Goal: Information Seeking & Learning: Learn about a topic

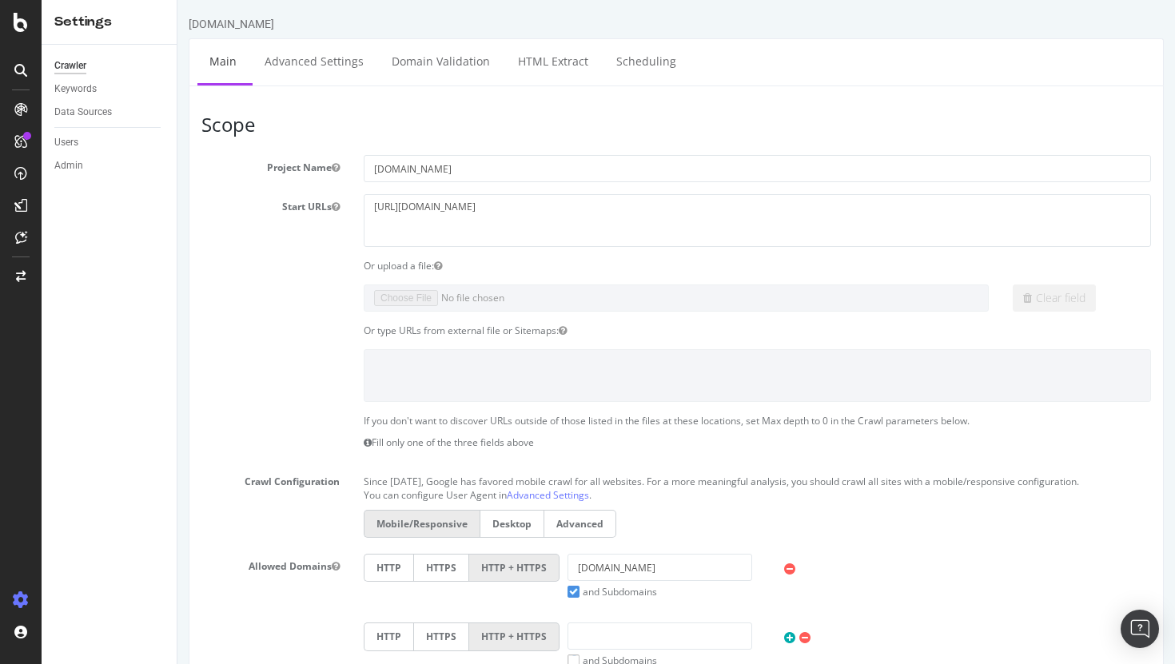
click at [22, 32] on div at bounding box center [21, 332] width 42 height 664
click at [17, 18] on icon at bounding box center [21, 22] width 14 height 19
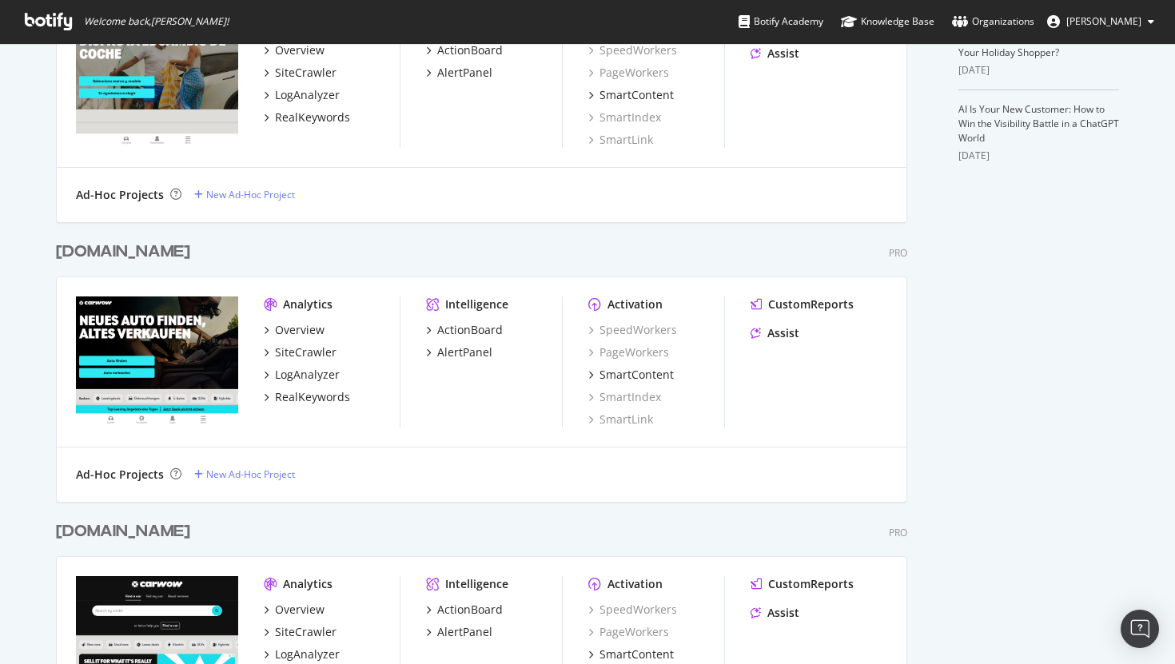
scroll to position [535, 0]
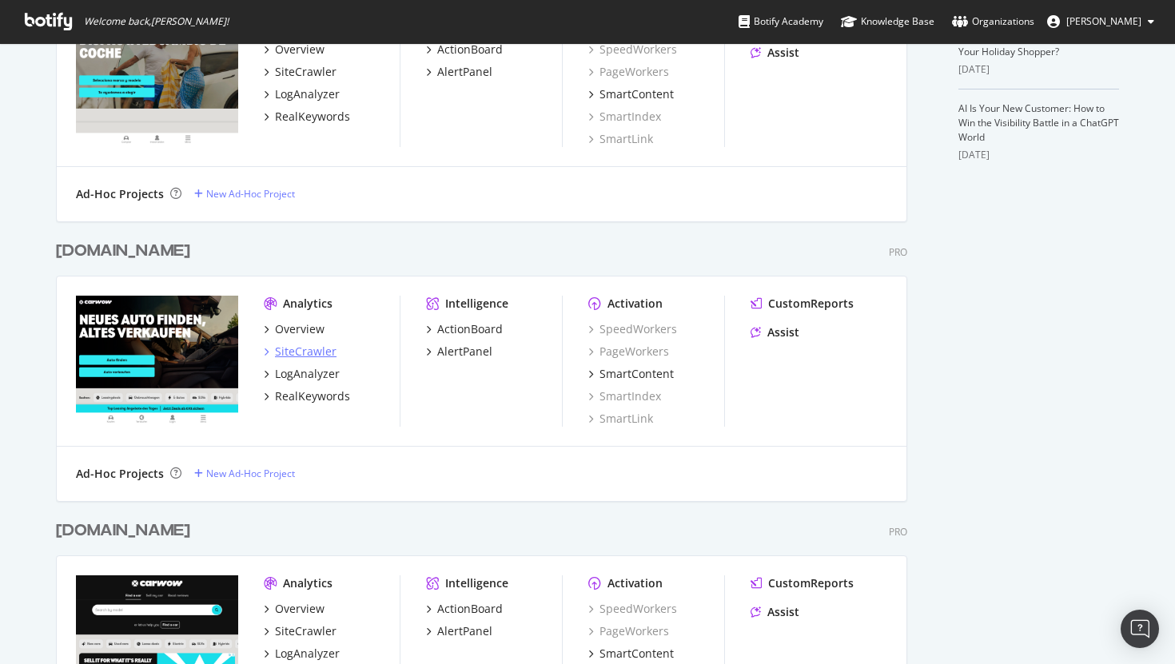
click at [318, 353] on div "SiteCrawler" at bounding box center [306, 352] width 62 height 16
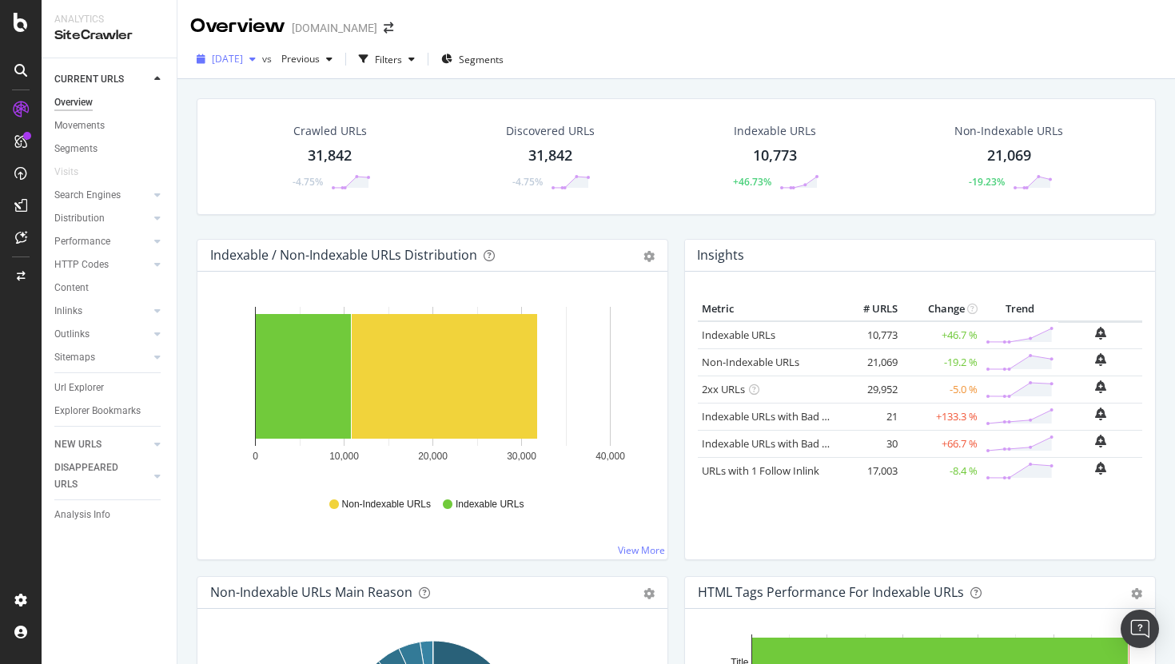
click at [243, 60] on span "[DATE]" at bounding box center [227, 59] width 31 height 14
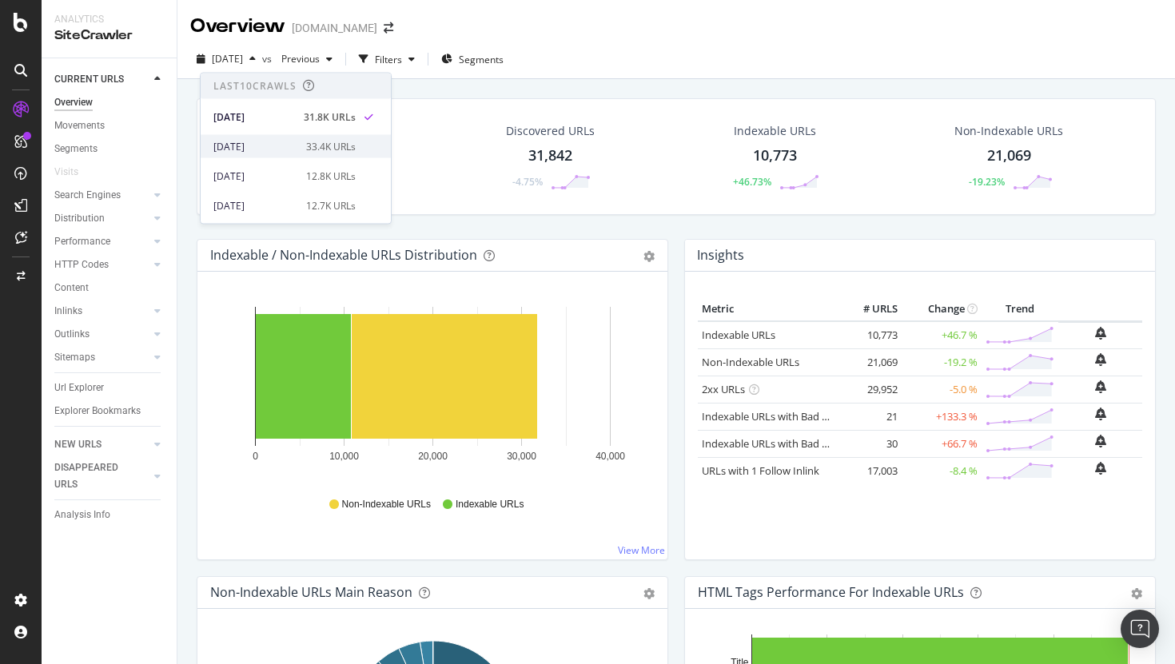
click at [306, 151] on div "33.4K URLs" at bounding box center [331, 146] width 50 height 14
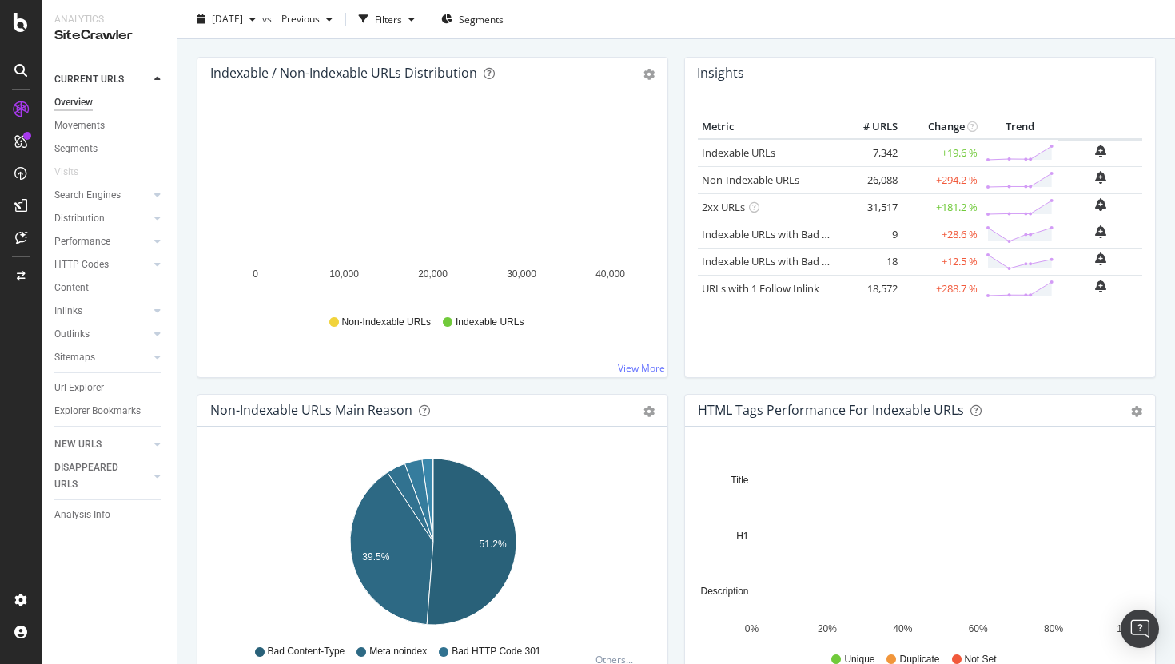
scroll to position [172, 0]
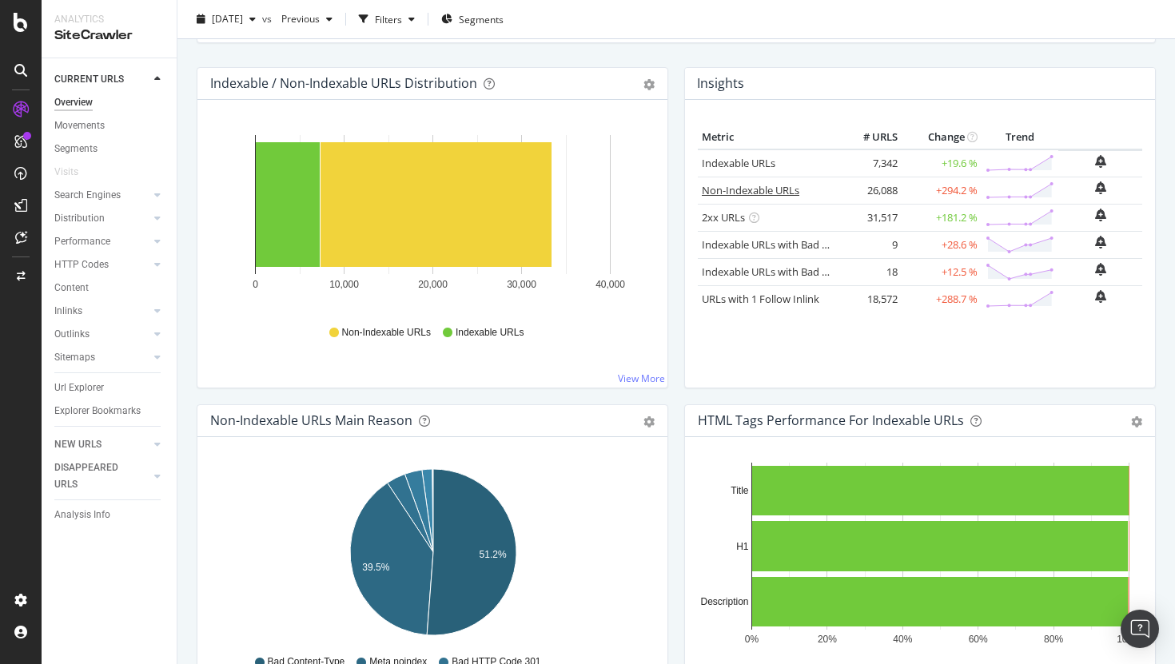
click at [766, 188] on link "Non-Indexable URLs" at bounding box center [750, 190] width 97 height 14
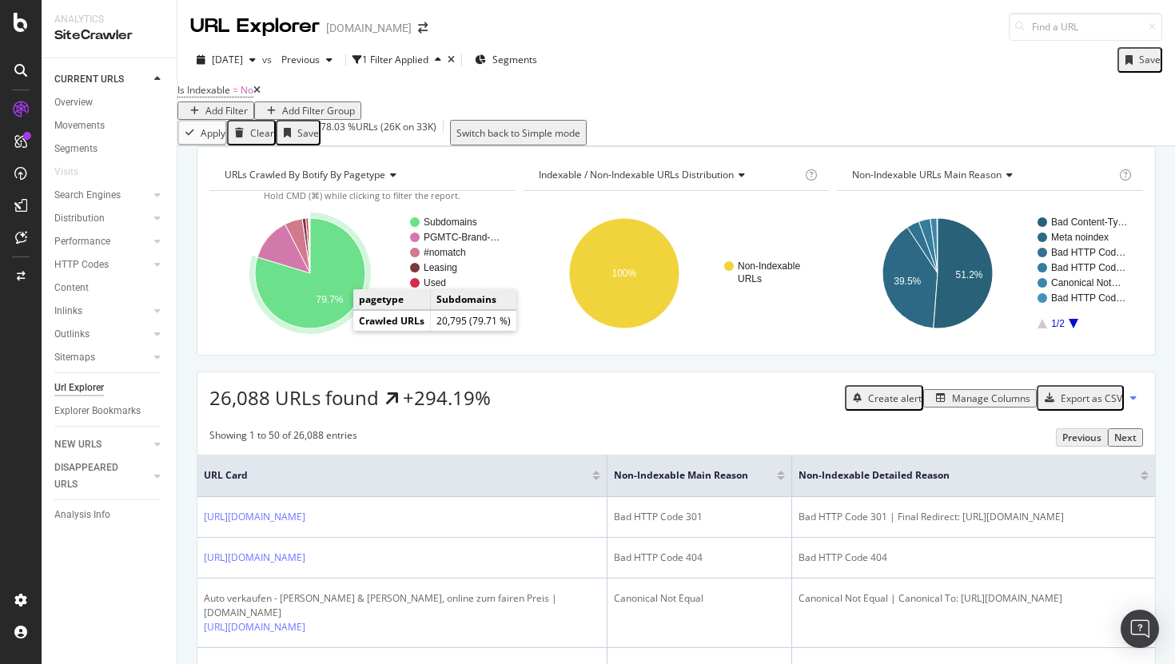
click at [332, 308] on icon "A chart." at bounding box center [310, 273] width 110 height 110
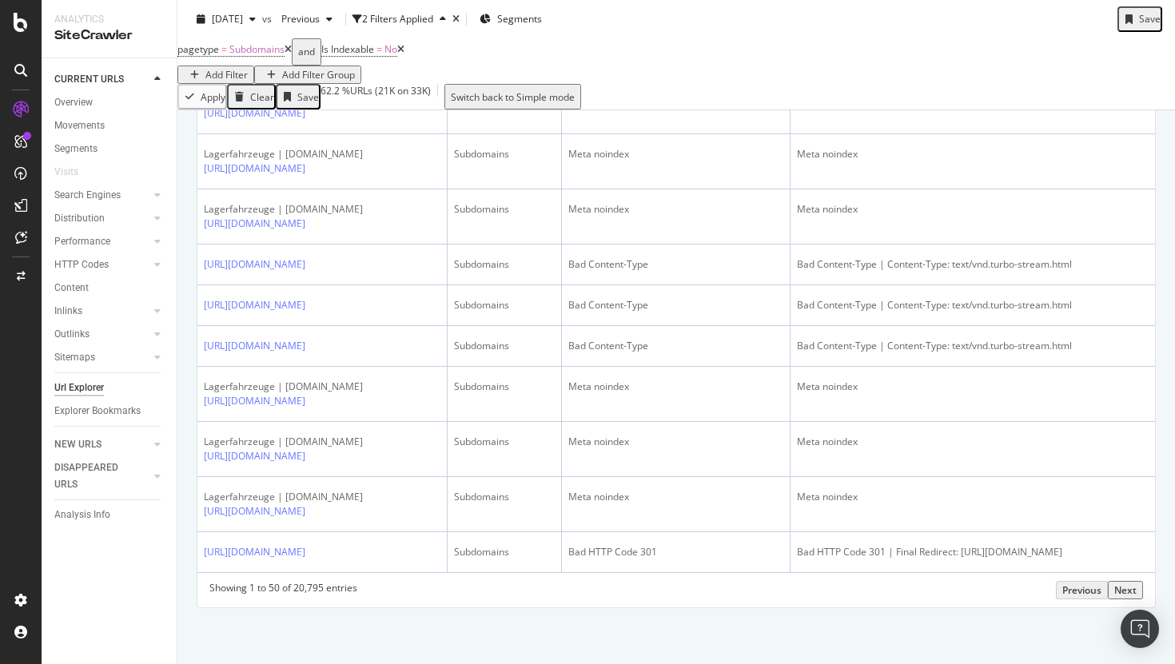
scroll to position [3041, 0]
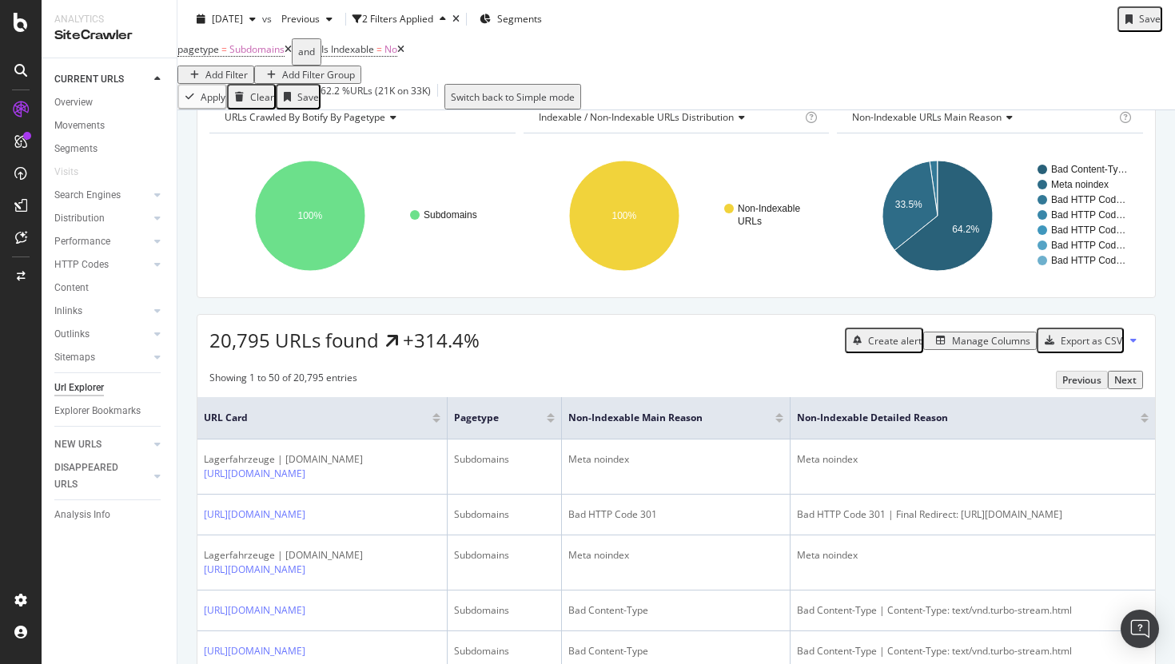
scroll to position [0, 0]
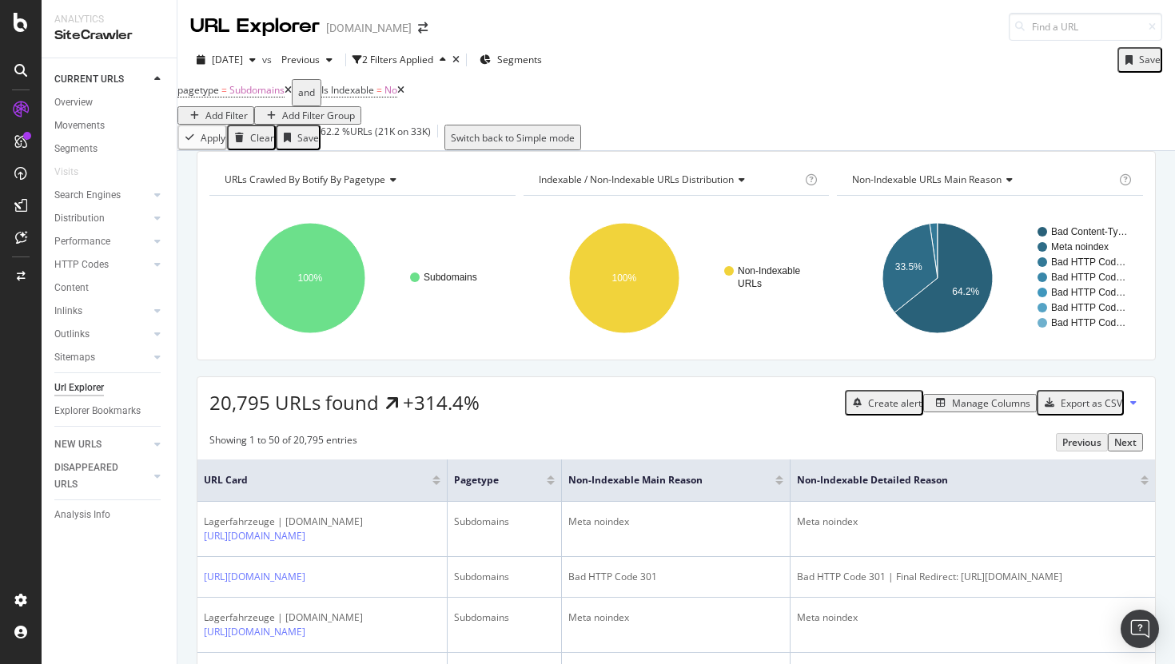
click at [404, 95] on icon at bounding box center [400, 91] width 7 height 10
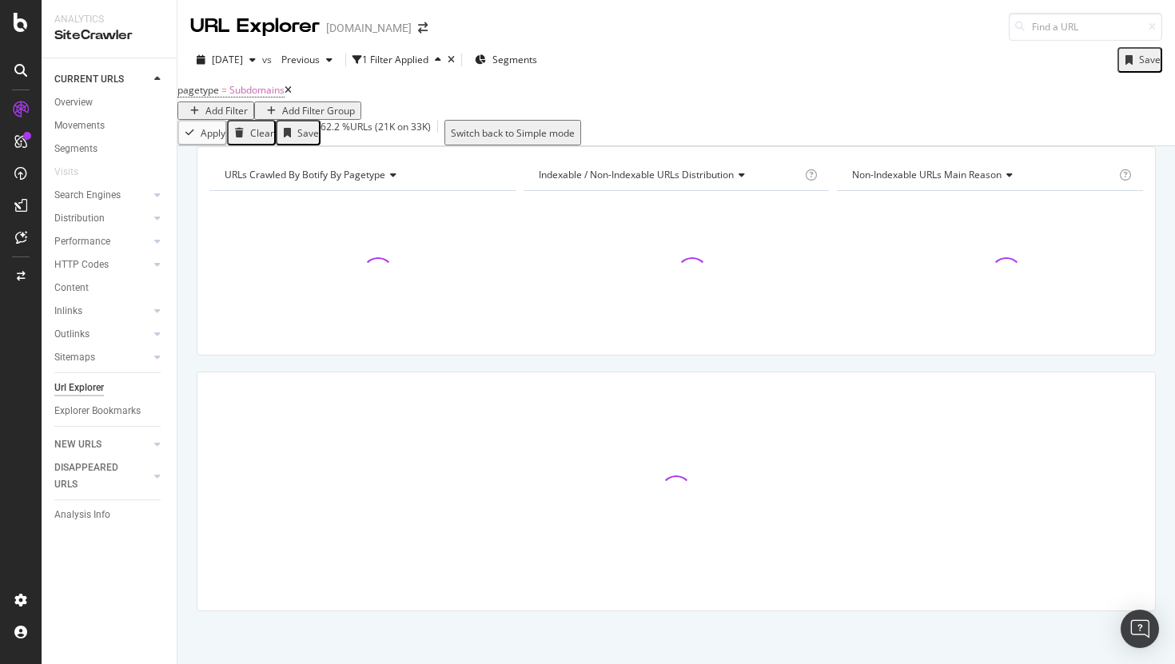
click at [292, 95] on icon at bounding box center [287, 91] width 7 height 10
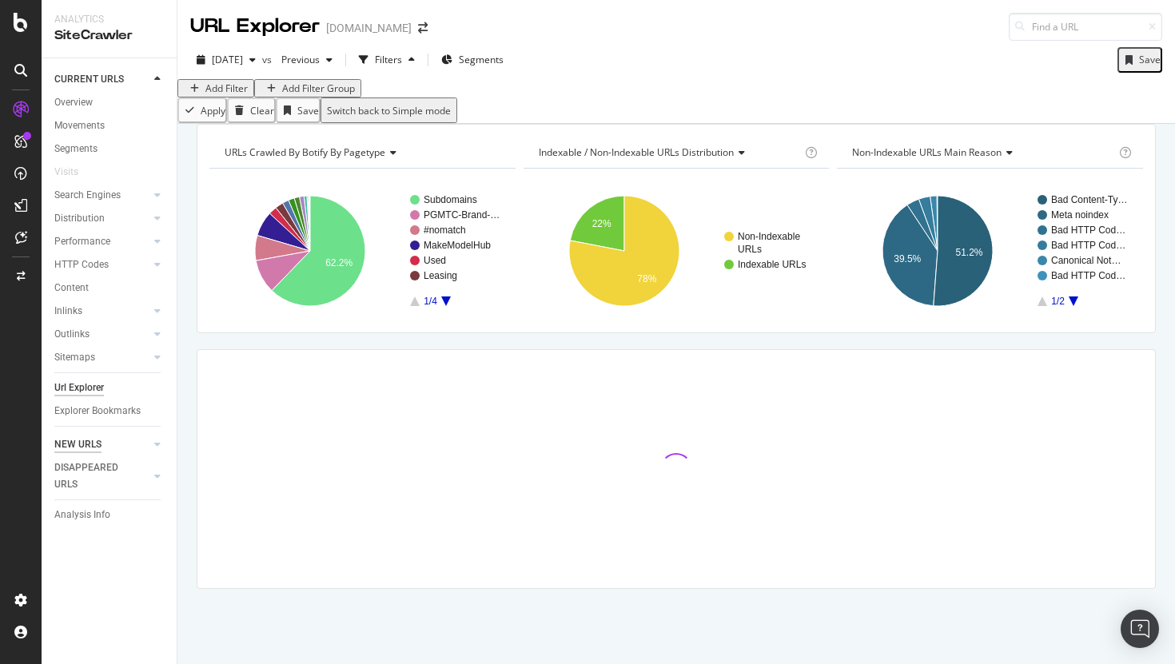
click at [88, 443] on div "NEW URLS" at bounding box center [77, 444] width 47 height 17
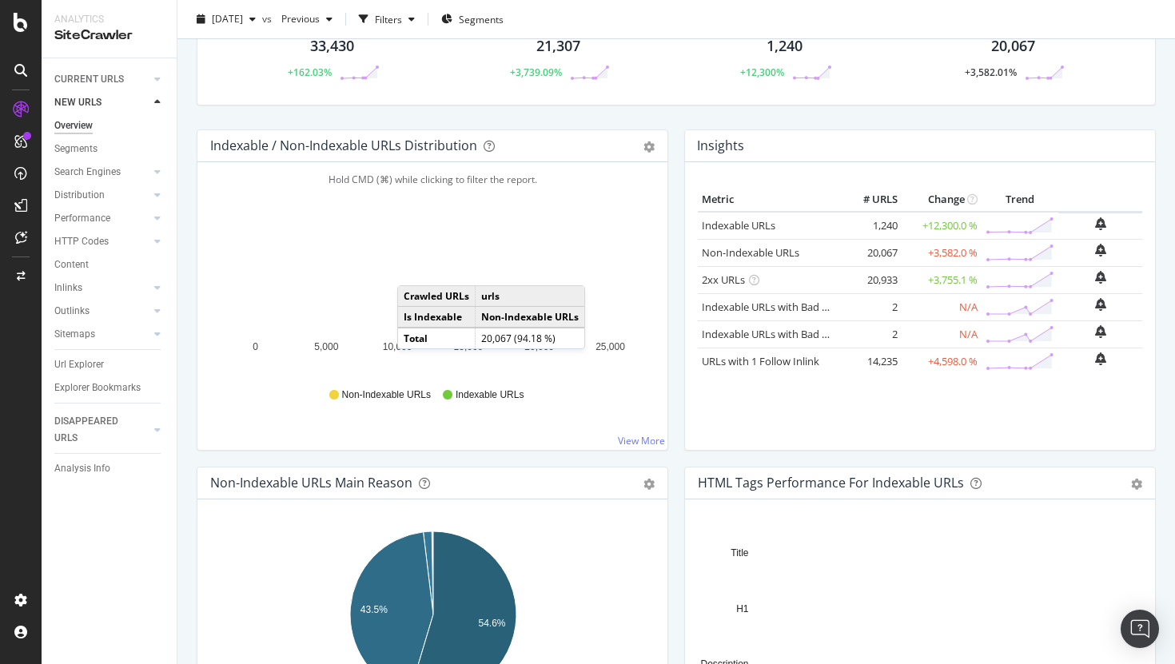
scroll to position [197, 0]
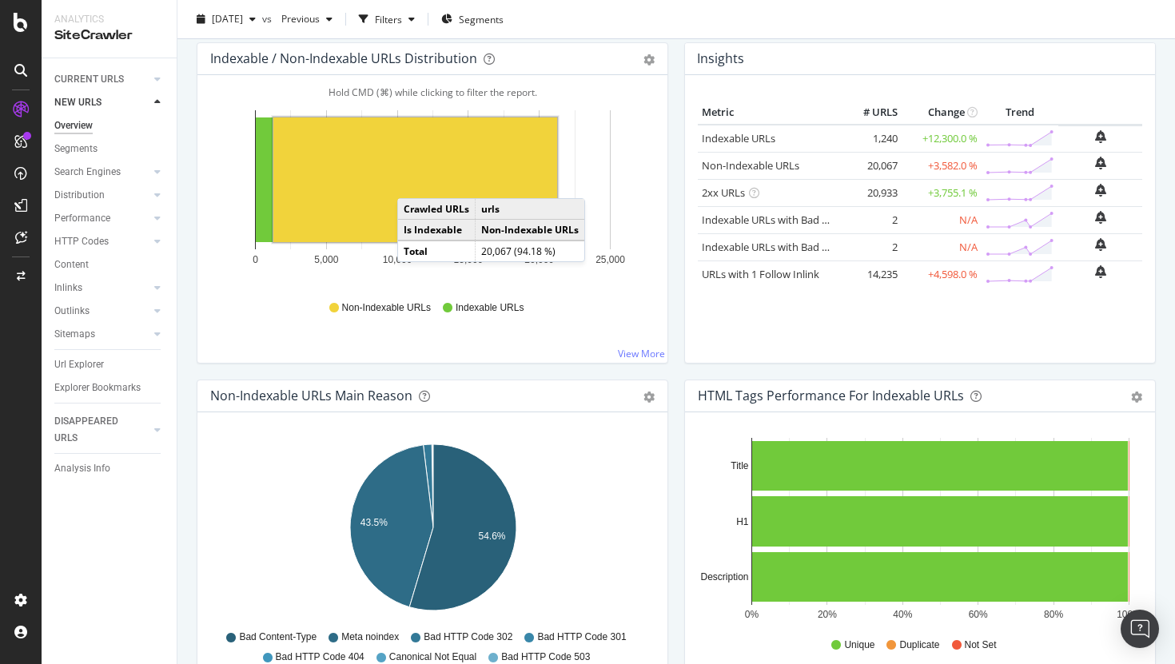
click at [413, 182] on rect "A chart." at bounding box center [415, 179] width 284 height 125
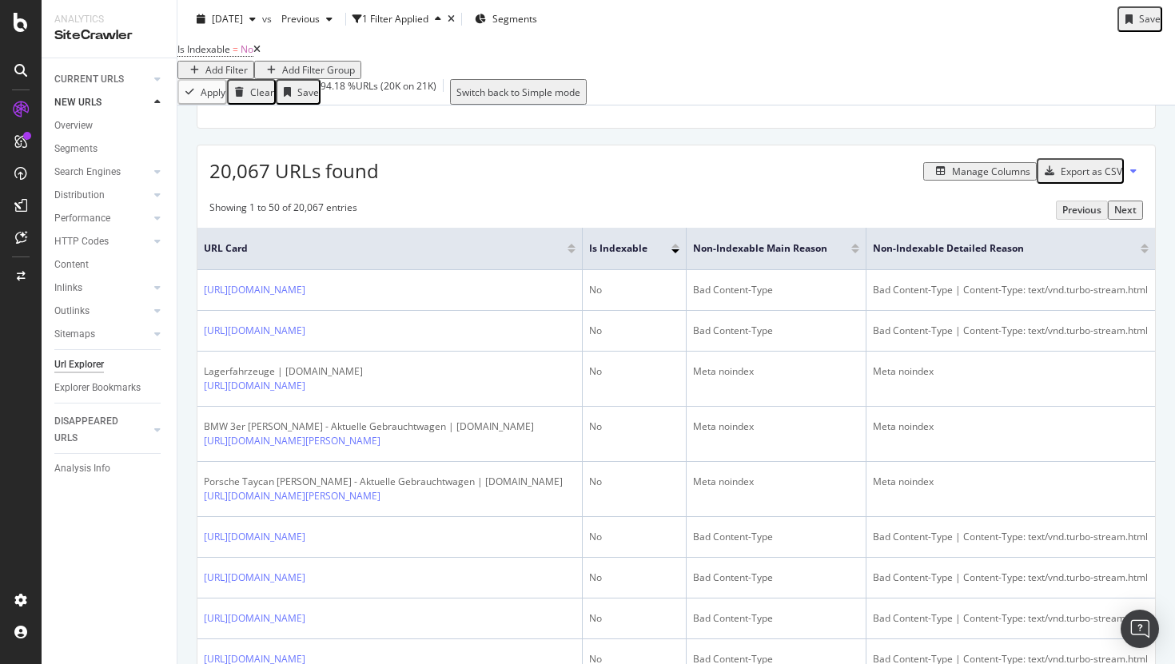
scroll to position [229, 0]
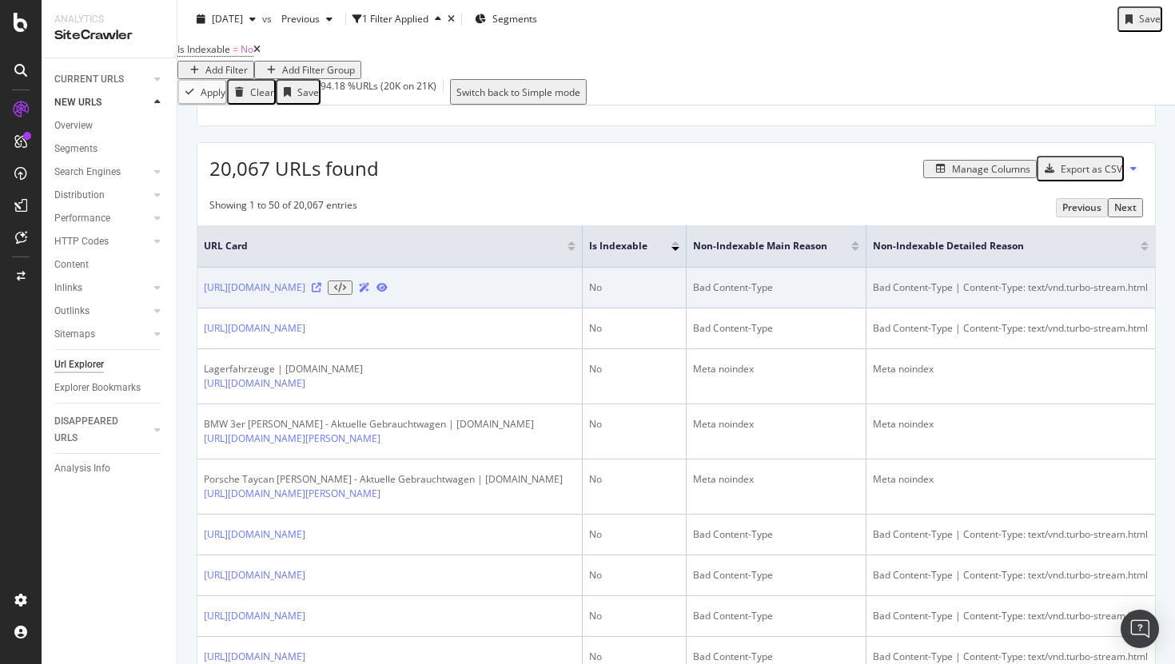
click at [321, 292] on icon at bounding box center [317, 288] width 10 height 10
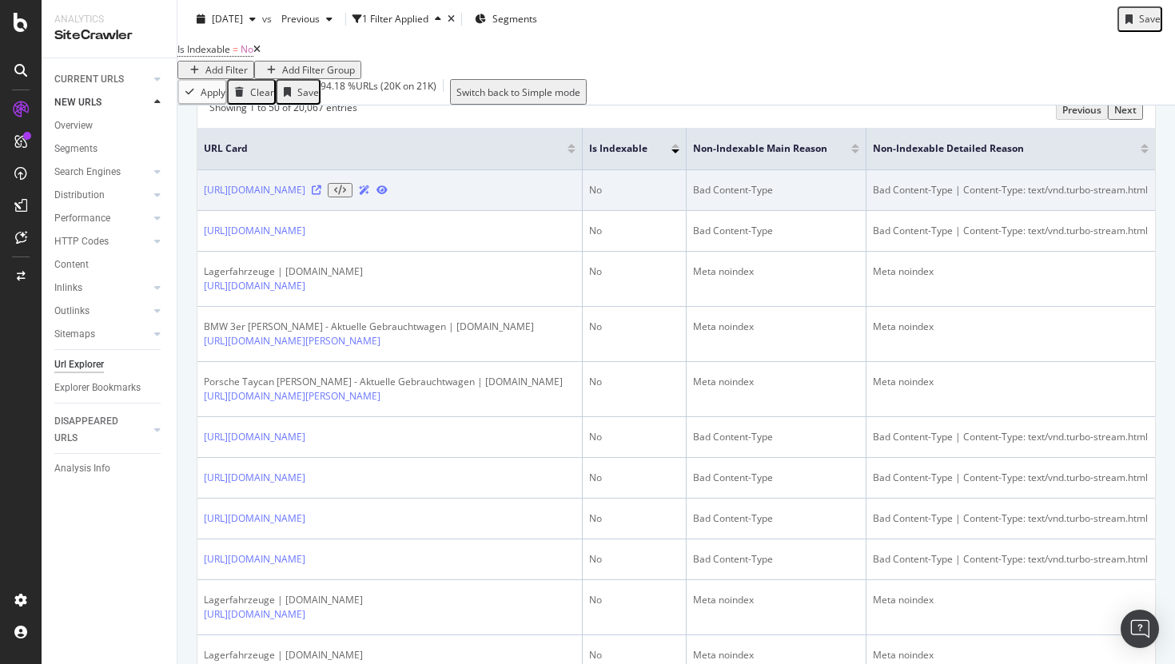
scroll to position [464, 0]
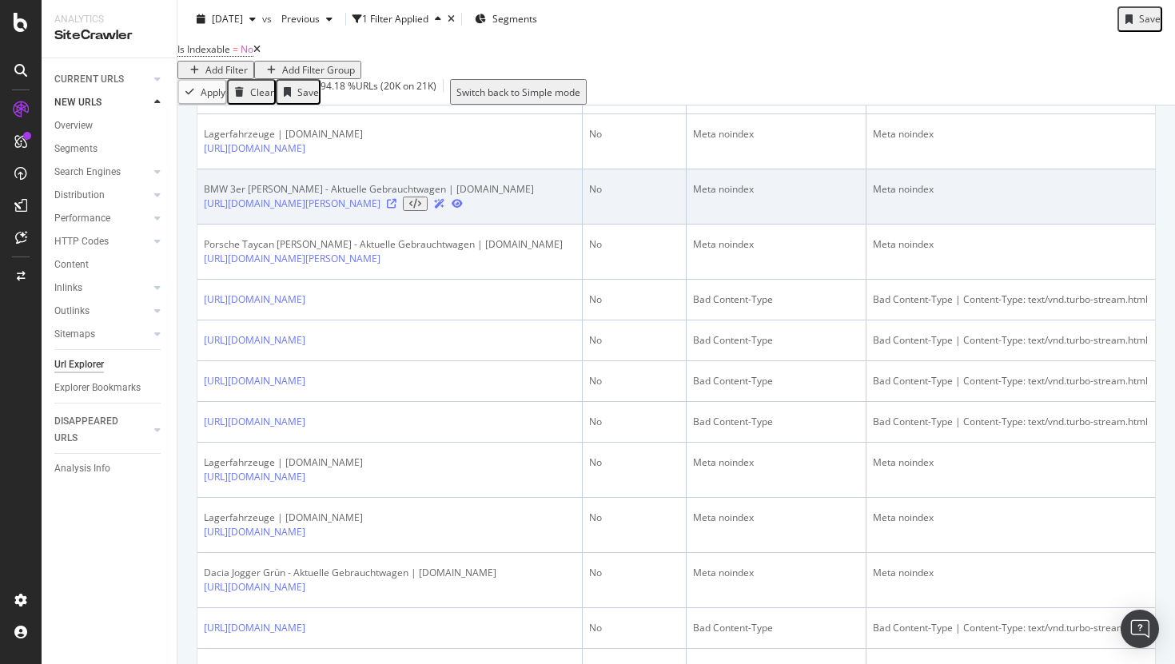
click at [396, 209] on icon at bounding box center [392, 204] width 10 height 10
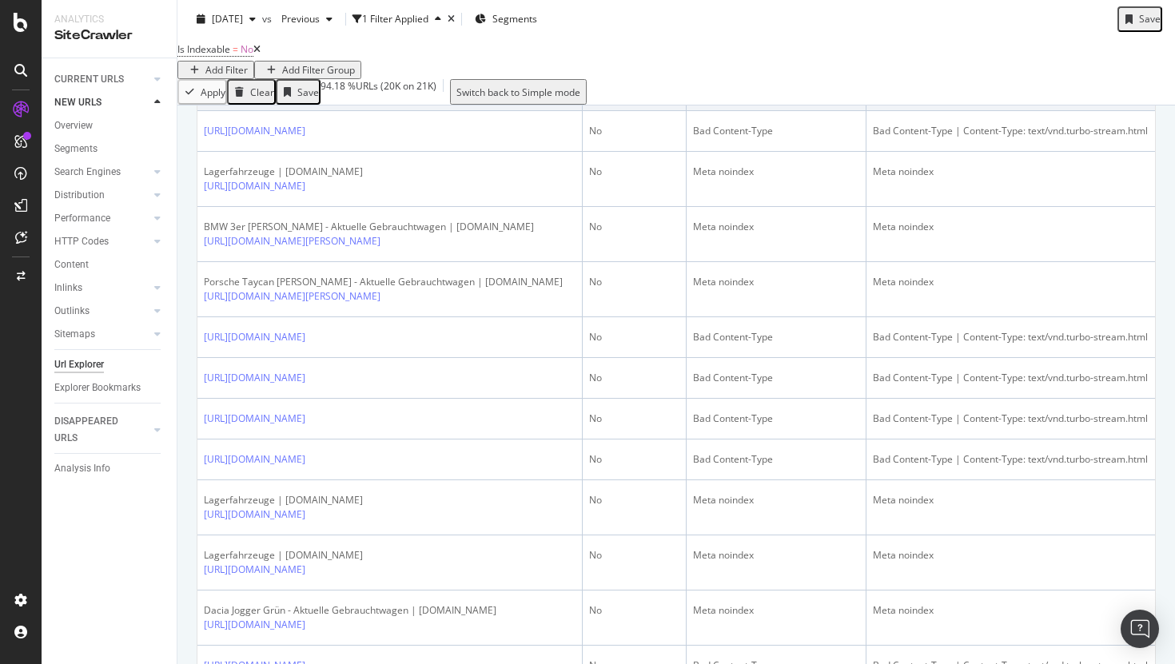
scroll to position [428, 0]
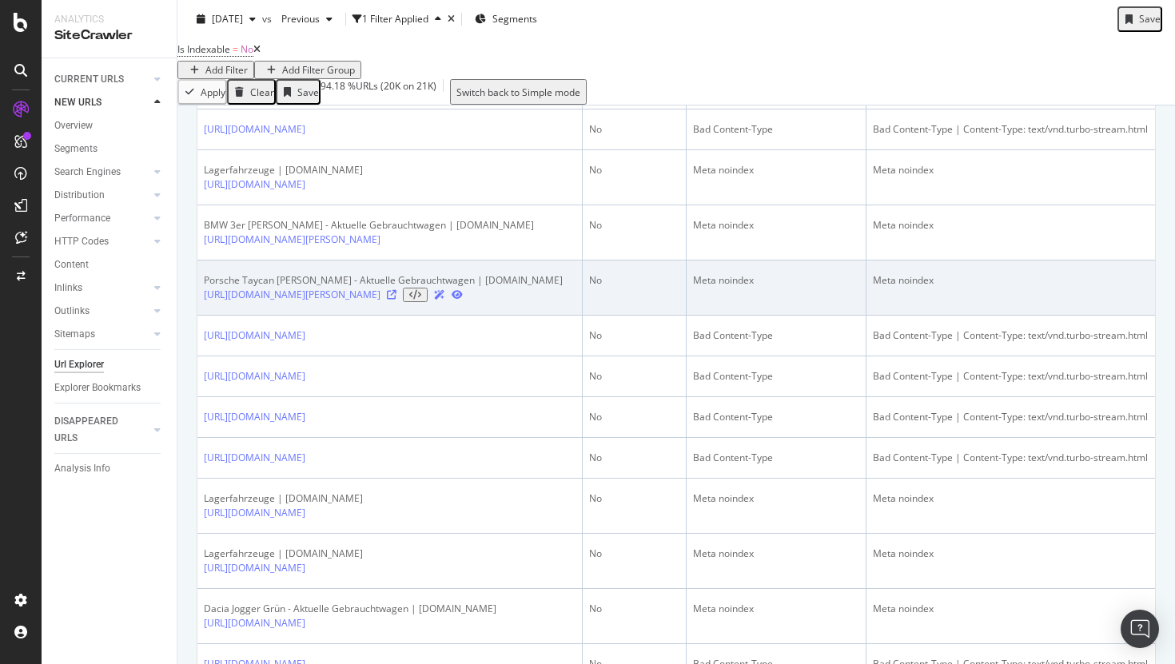
click at [396, 300] on icon at bounding box center [392, 295] width 10 height 10
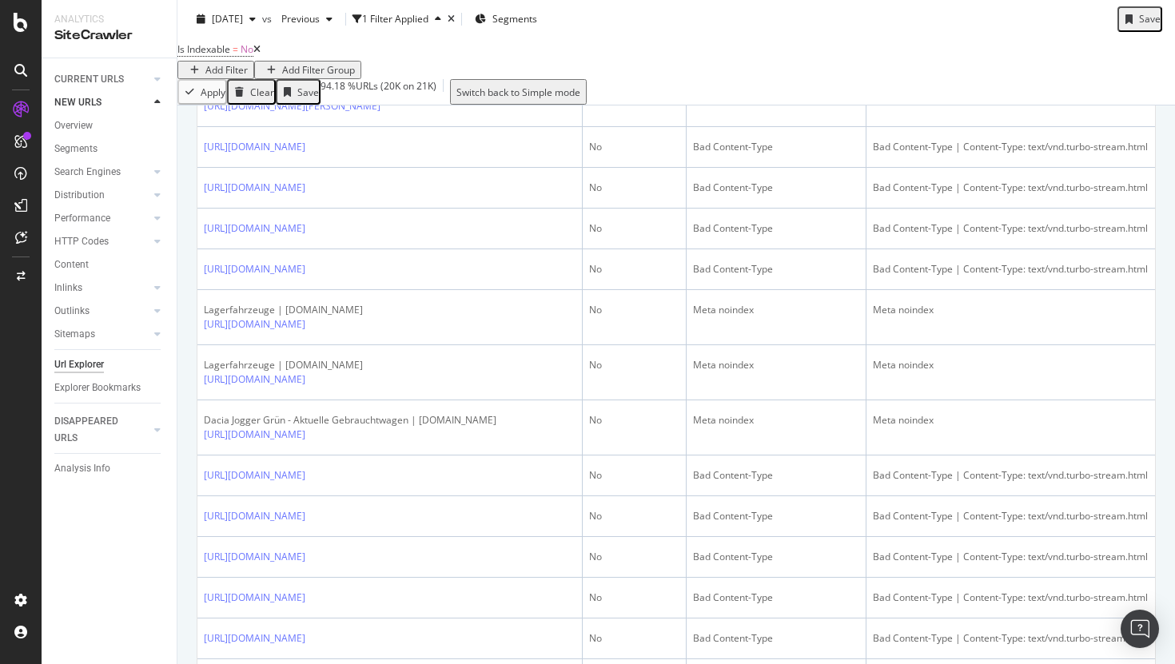
scroll to position [647, 0]
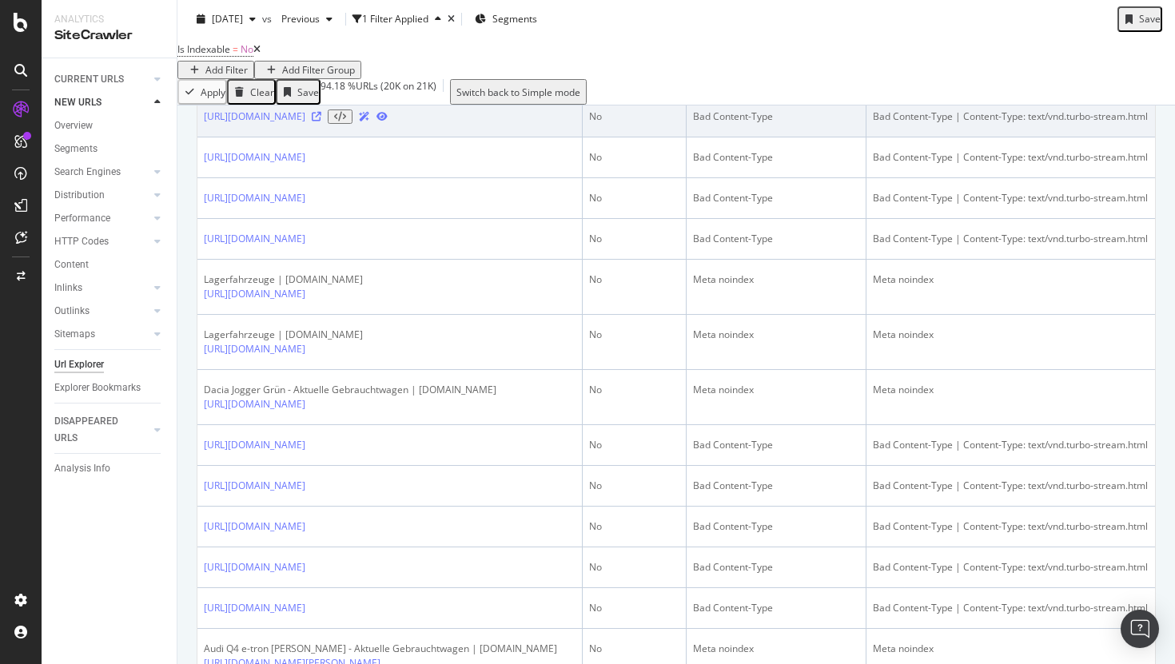
click at [321, 121] on icon at bounding box center [317, 117] width 10 height 10
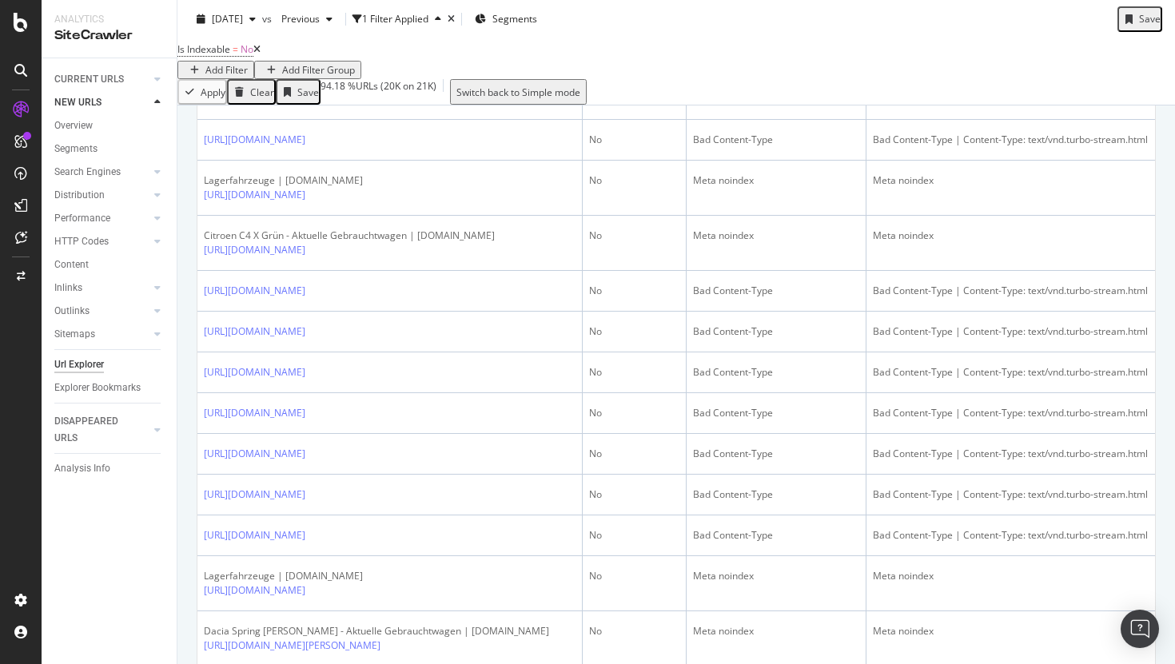
scroll to position [1270, 0]
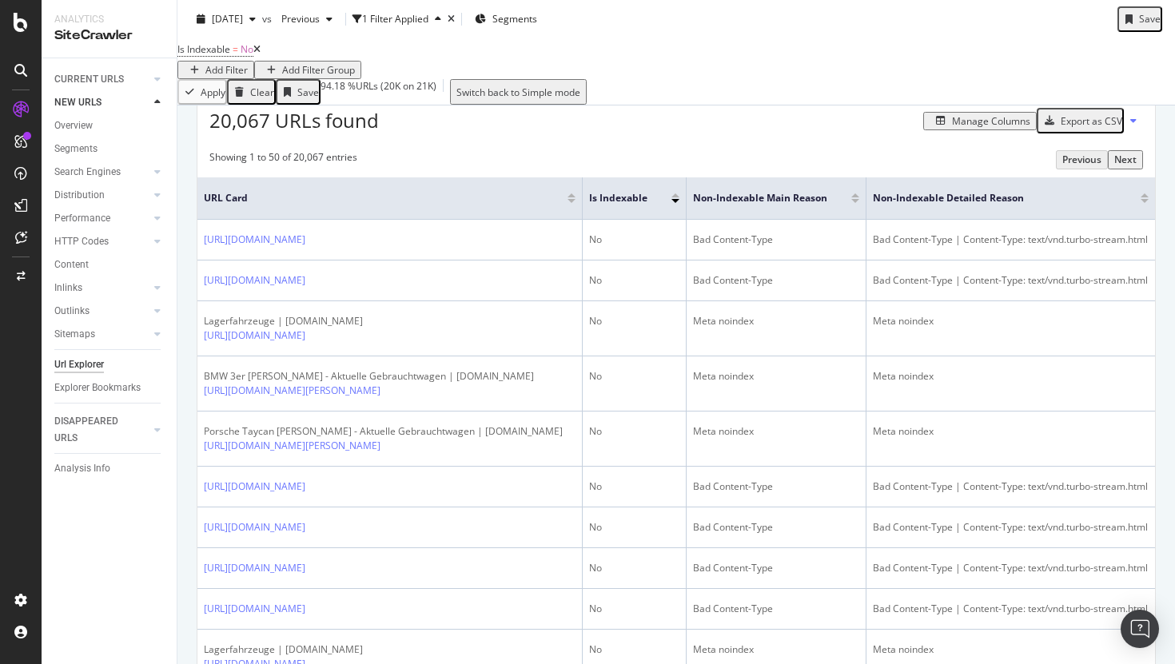
scroll to position [0, 0]
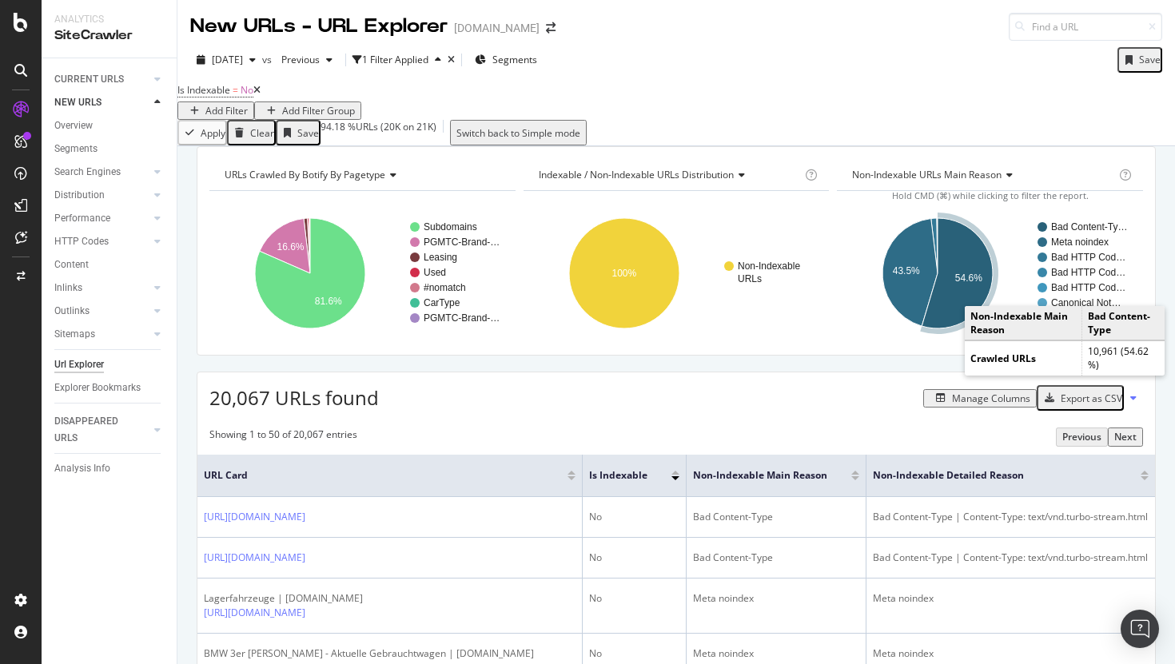
click at [957, 278] on icon "A chart." at bounding box center [957, 273] width 71 height 110
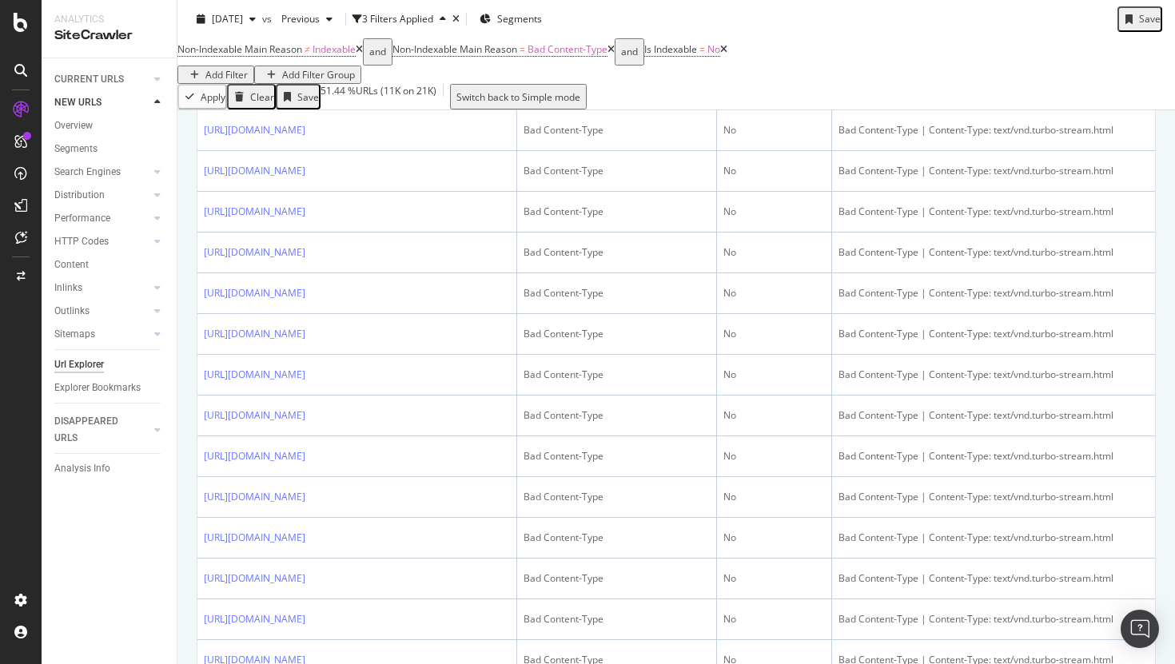
scroll to position [1519, 0]
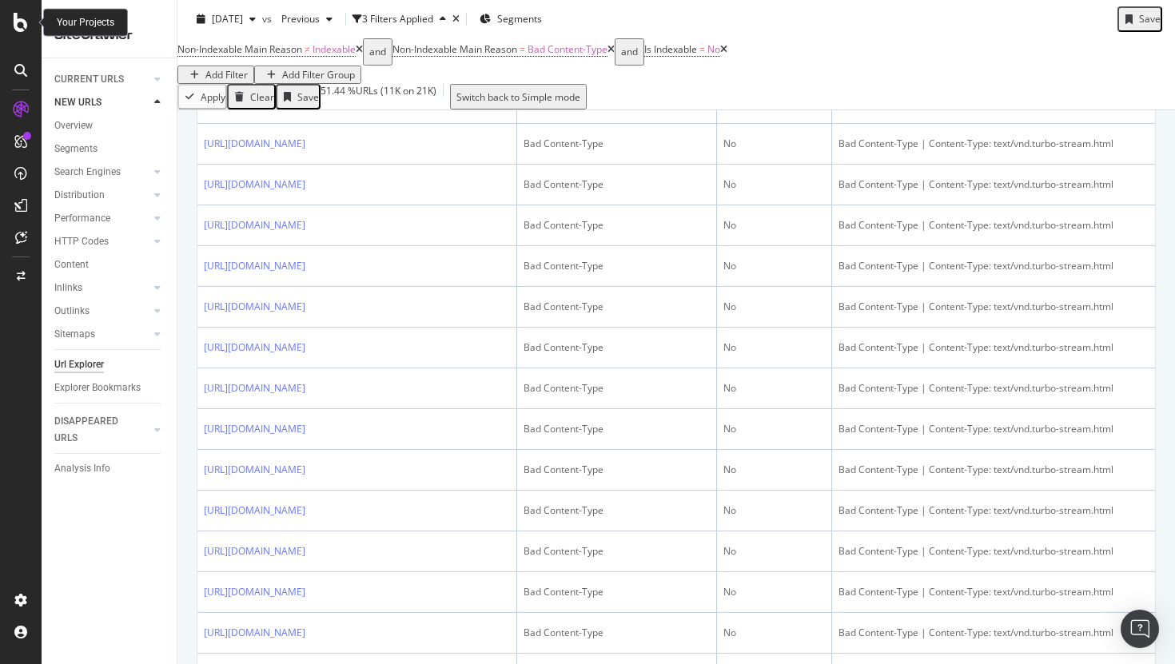
click at [17, 24] on icon at bounding box center [21, 22] width 14 height 19
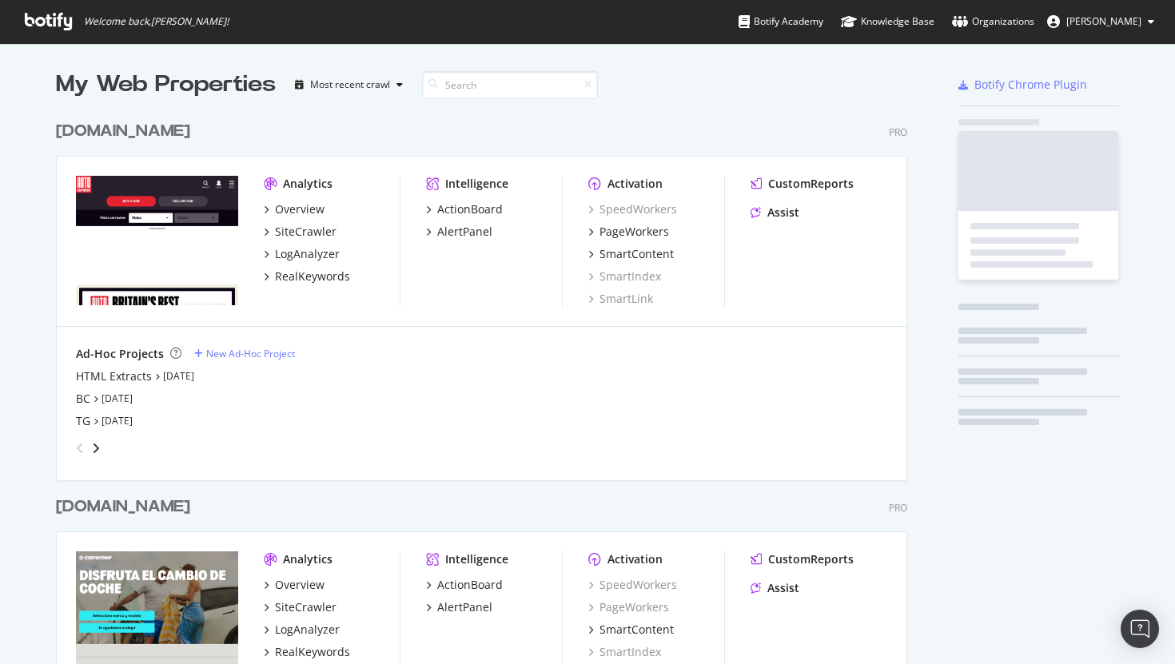
scroll to position [664, 1175]
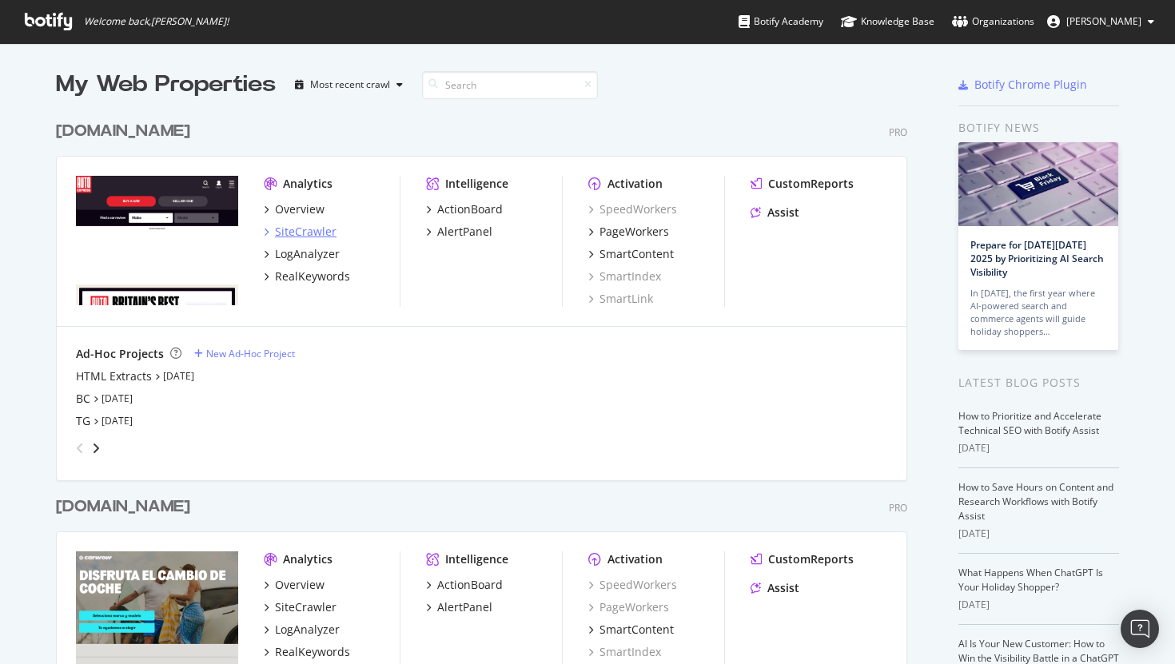
click at [313, 228] on div "SiteCrawler" at bounding box center [306, 232] width 62 height 16
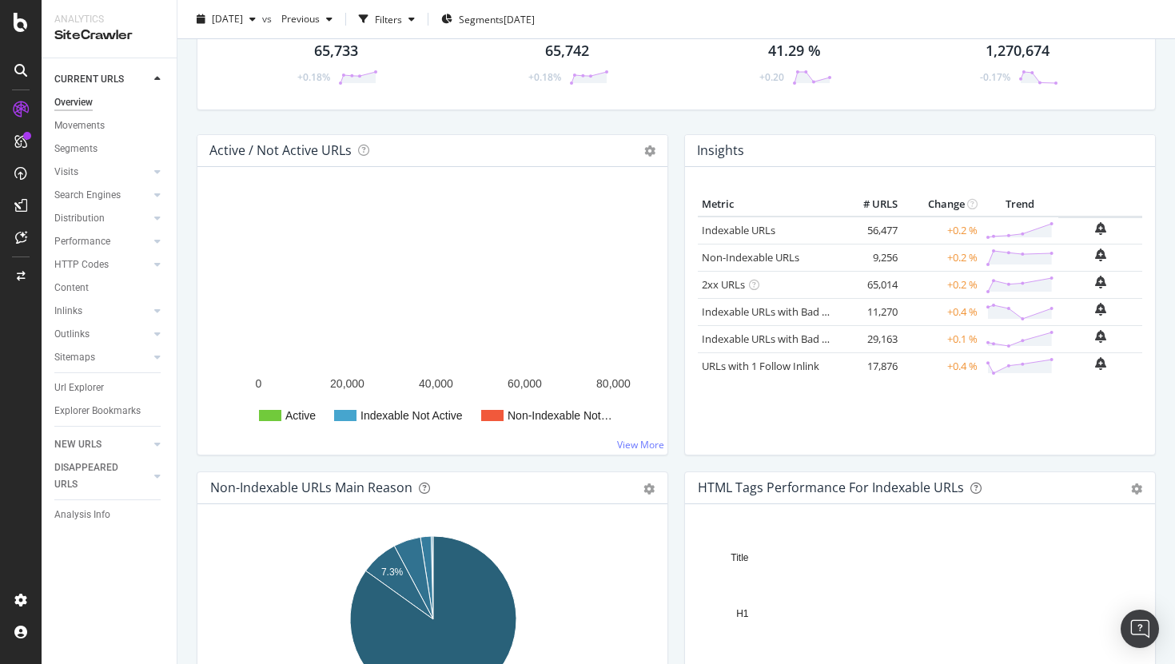
scroll to position [62, 0]
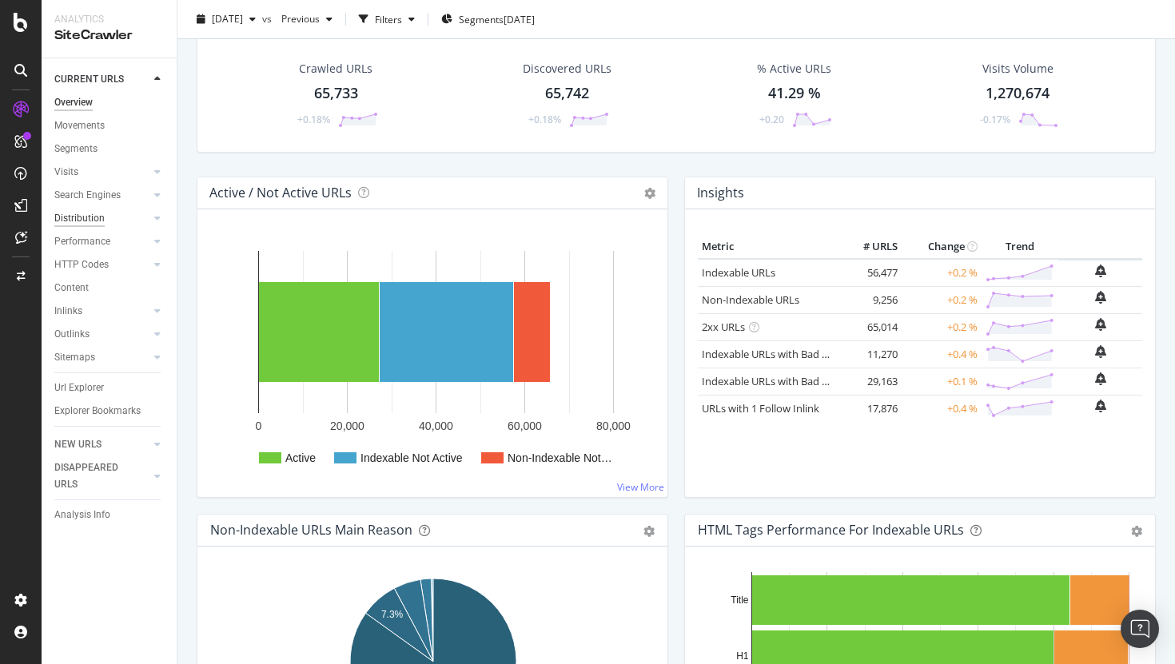
click at [86, 215] on div "Distribution" at bounding box center [79, 218] width 50 height 17
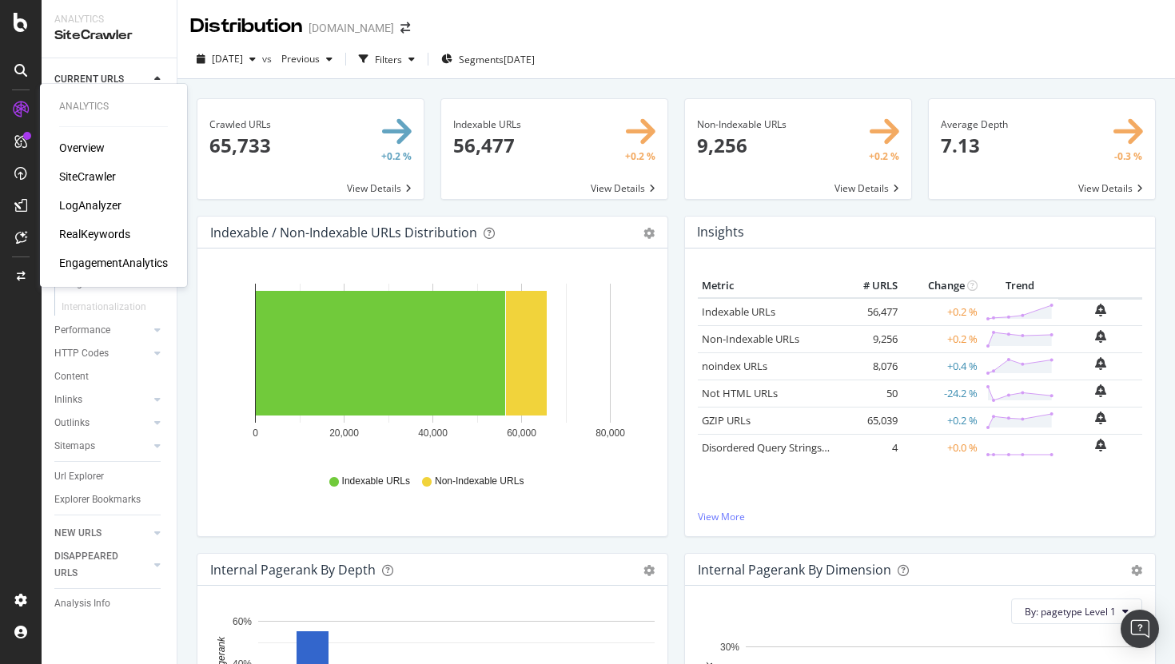
click at [93, 178] on div "SiteCrawler" at bounding box center [87, 177] width 57 height 16
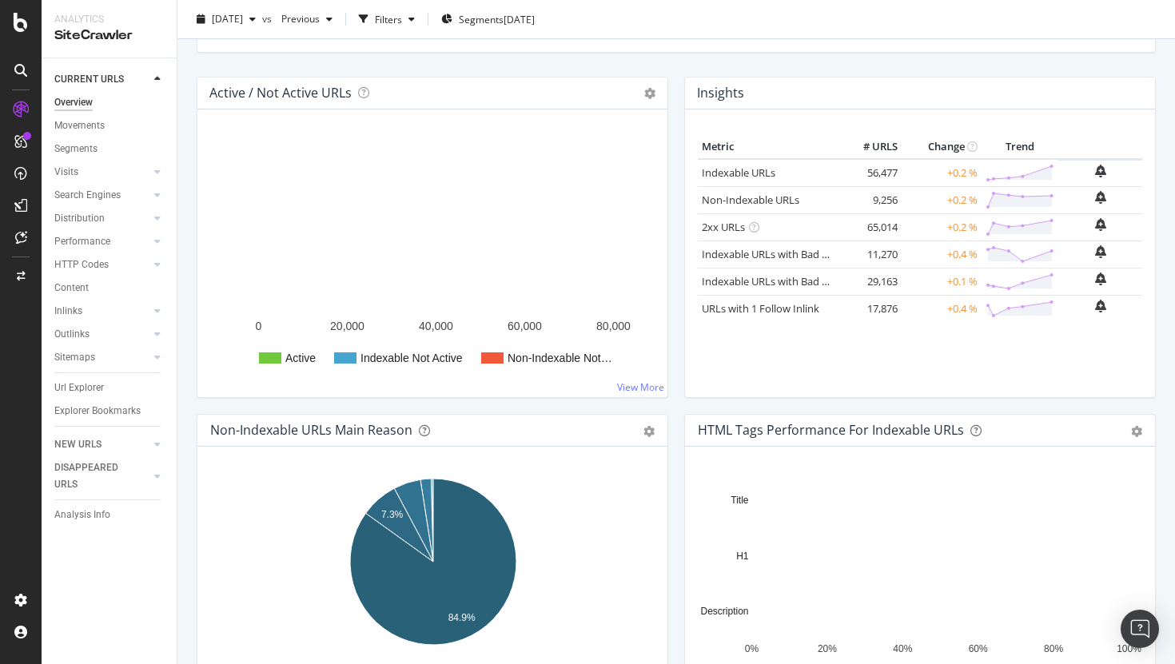
scroll to position [279, 0]
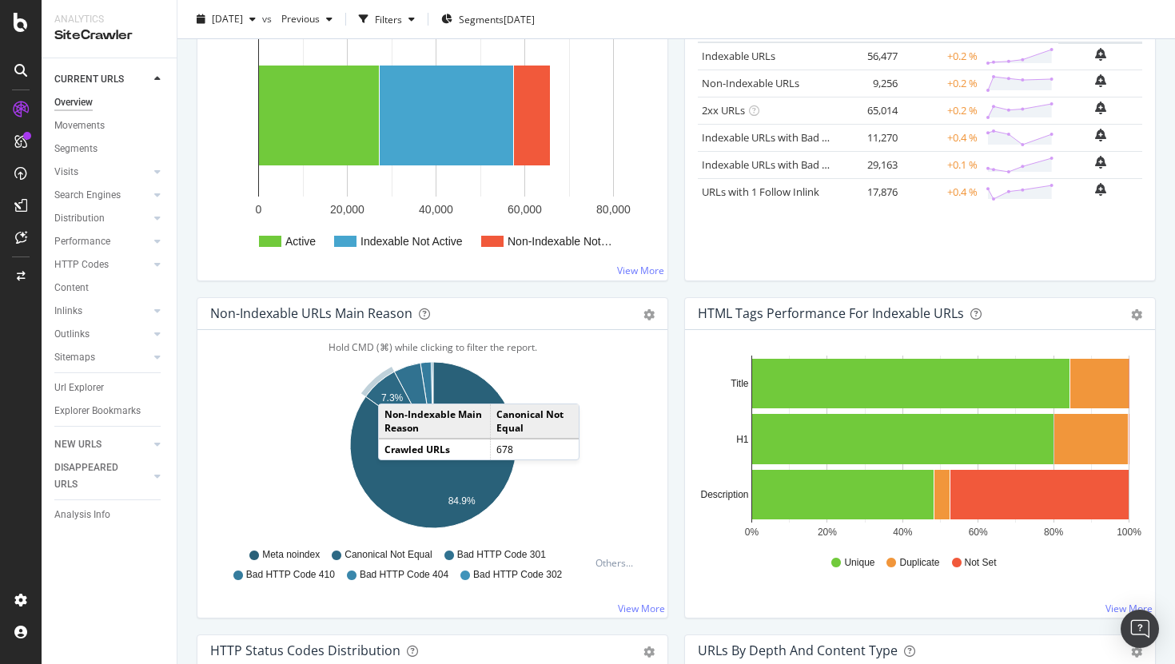
click at [394, 388] on icon "A chart." at bounding box center [399, 409] width 67 height 74
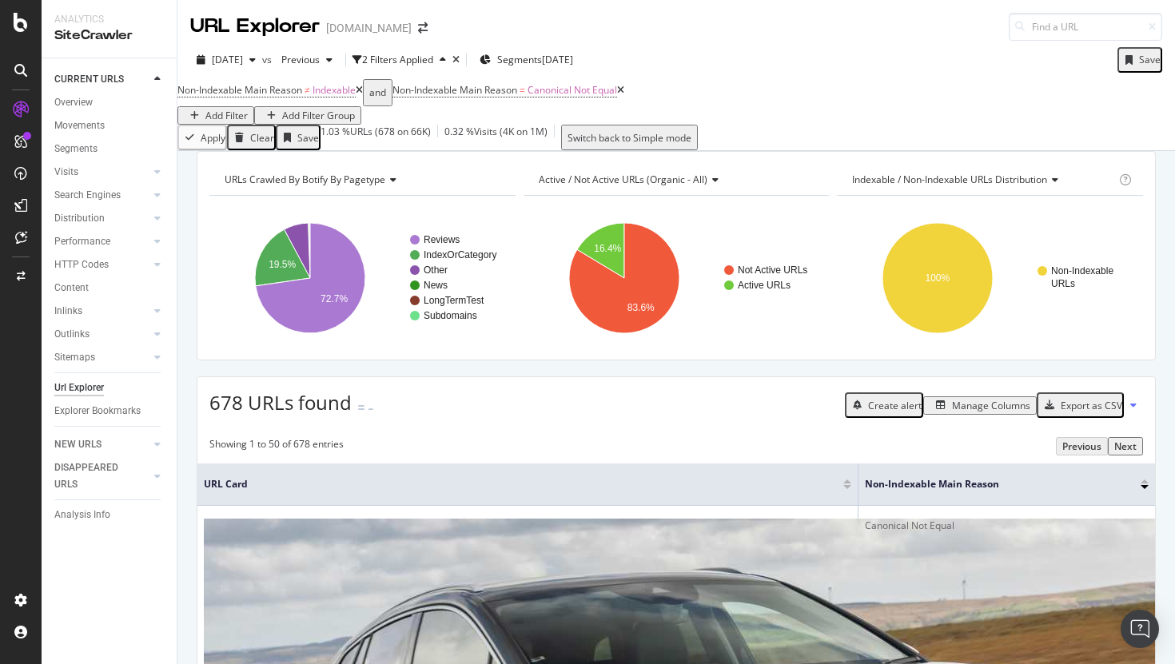
click at [248, 109] on div "Add Filter" at bounding box center [226, 116] width 42 height 14
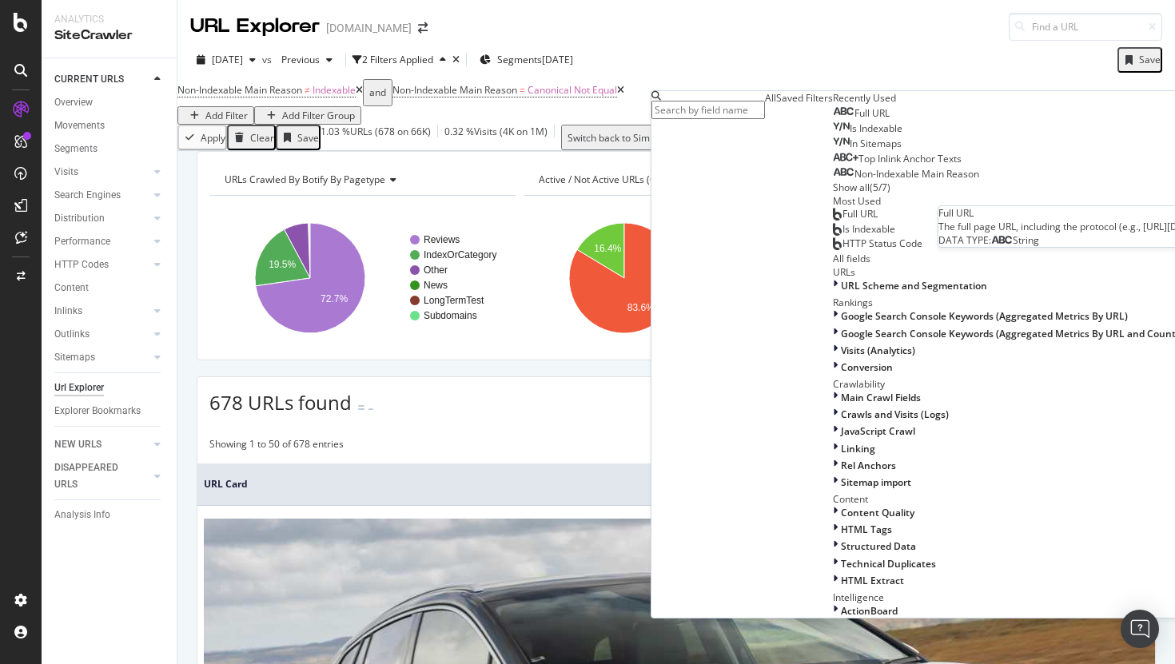
click at [833, 120] on div "Full URL" at bounding box center [861, 113] width 57 height 13
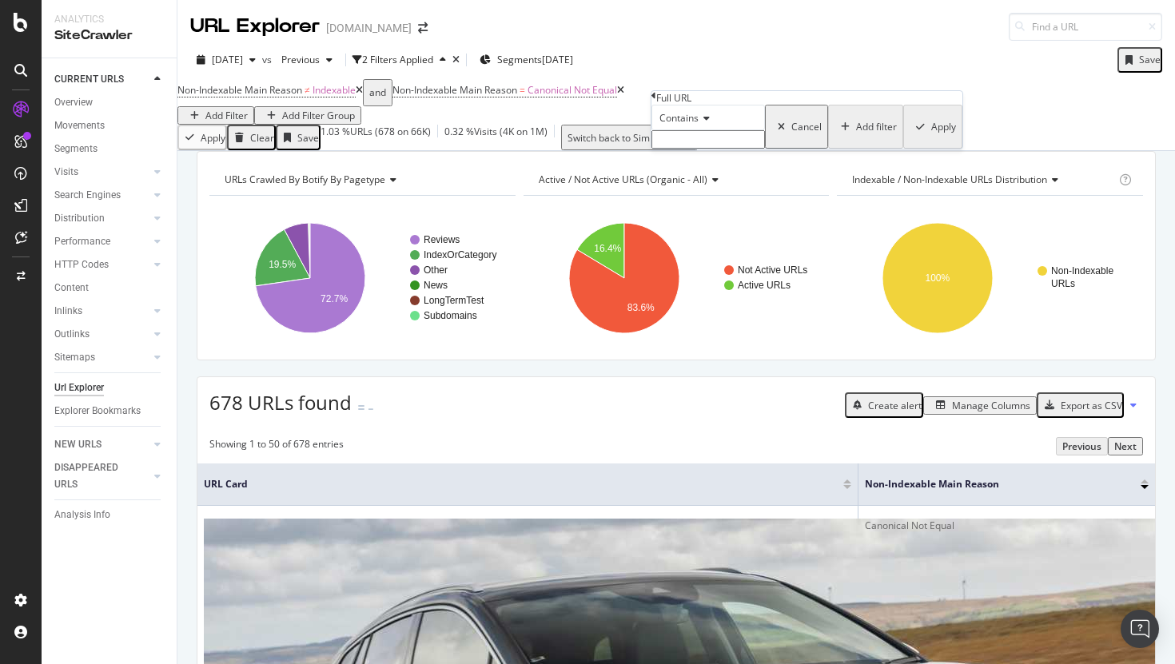
click at [704, 130] on div "Contains" at bounding box center [707, 118] width 113 height 26
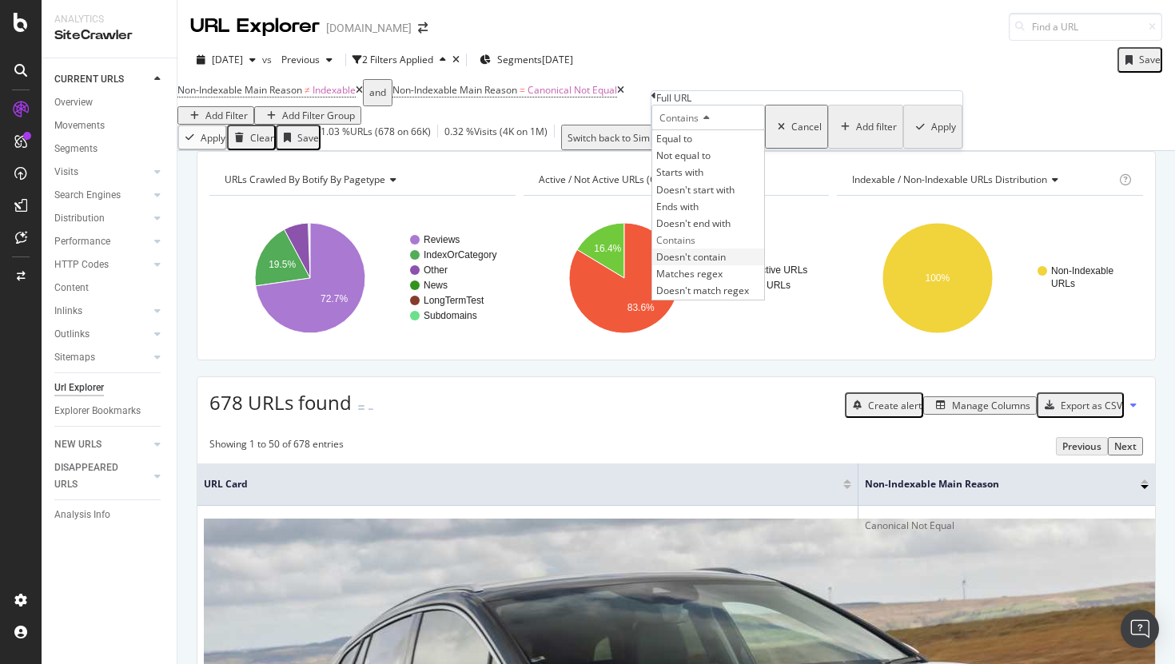
click at [726, 264] on span "Doesn't contain" at bounding box center [691, 257] width 70 height 14
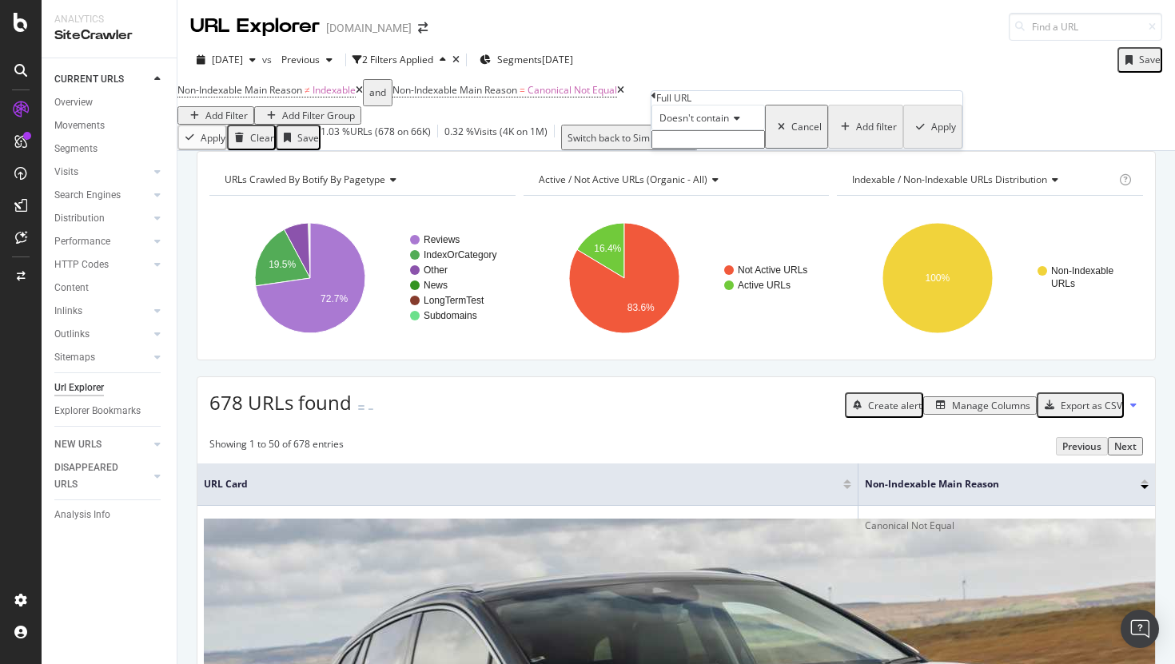
click at [719, 149] on input "text" at bounding box center [707, 139] width 113 height 18
type input "a"
type input "page="
click at [931, 138] on div "Apply" at bounding box center [943, 132] width 25 height 14
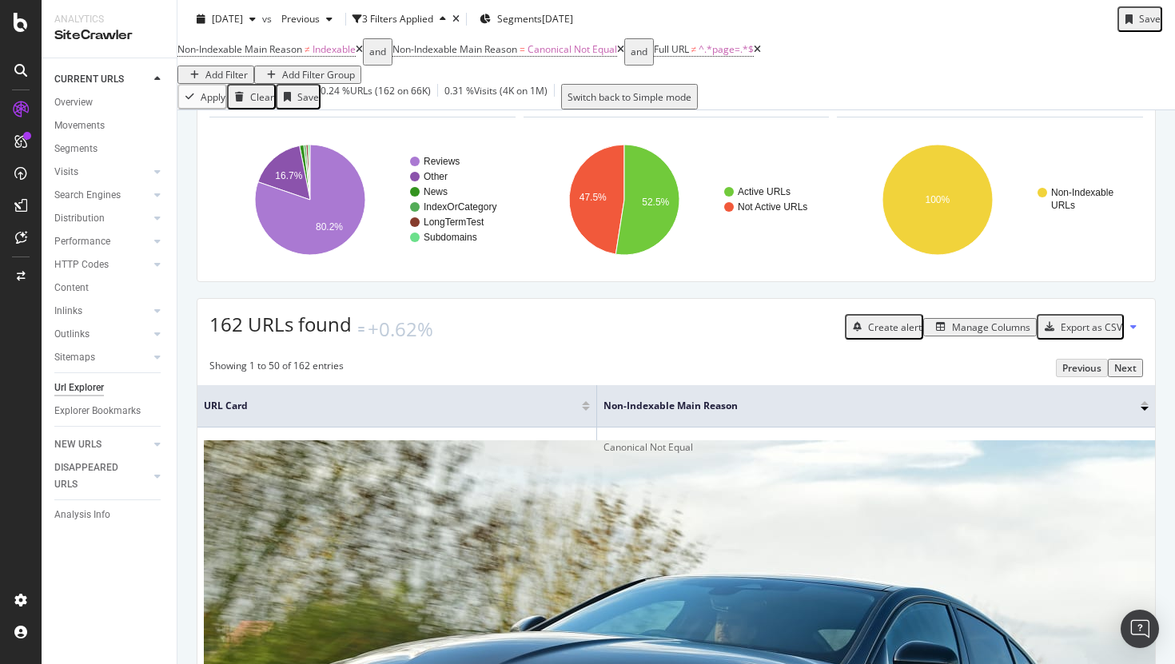
scroll to position [109, 0]
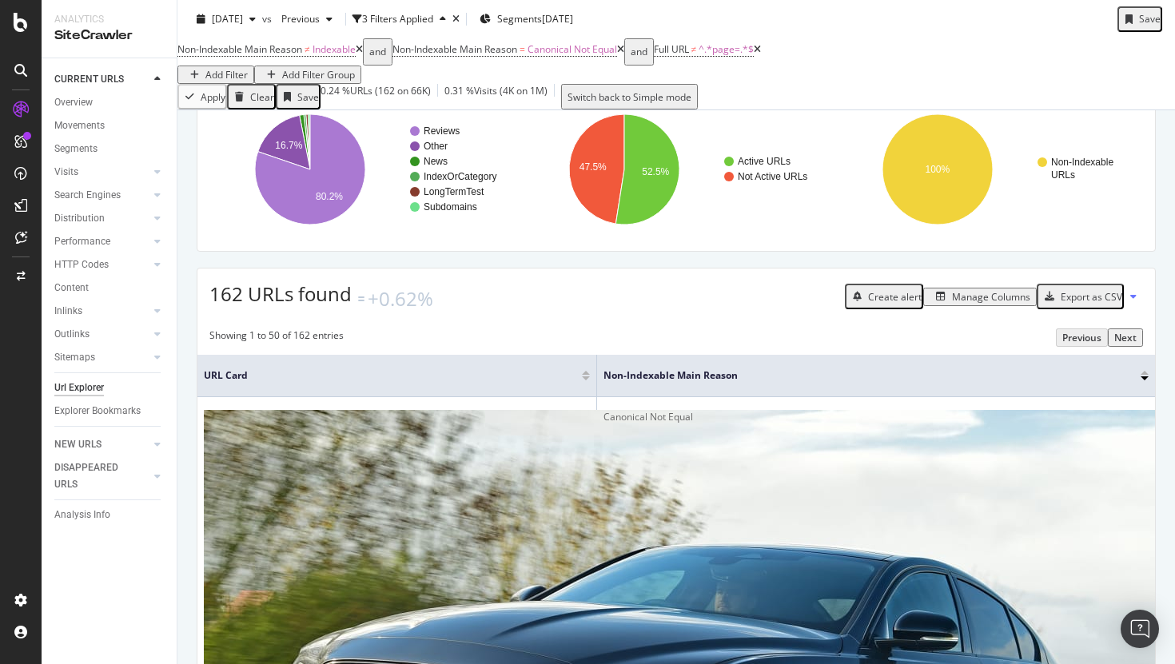
click at [1003, 304] on div "Manage Columns" at bounding box center [991, 297] width 78 height 14
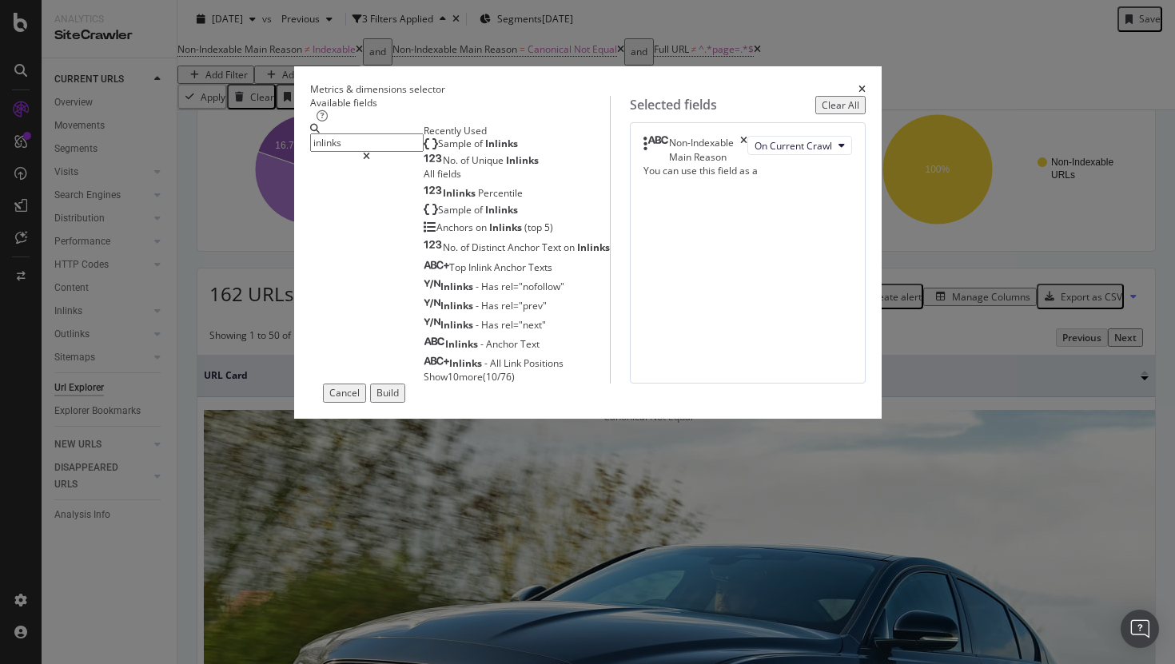
click at [445, 167] on div "No. of Unique Inlinks" at bounding box center [481, 160] width 115 height 13
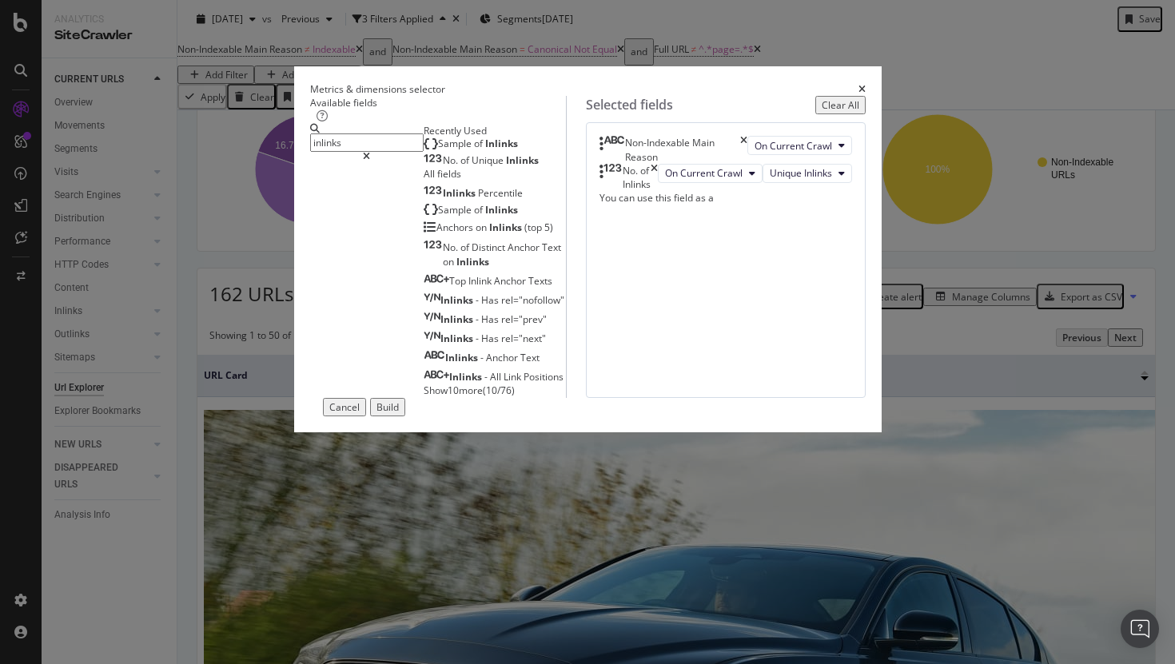
click at [376, 152] on input "inlinks" at bounding box center [366, 142] width 113 height 18
click at [485, 150] on span "Inlinks" at bounding box center [501, 144] width 33 height 14
click at [395, 141] on input "inlinks" at bounding box center [366, 142] width 113 height 18
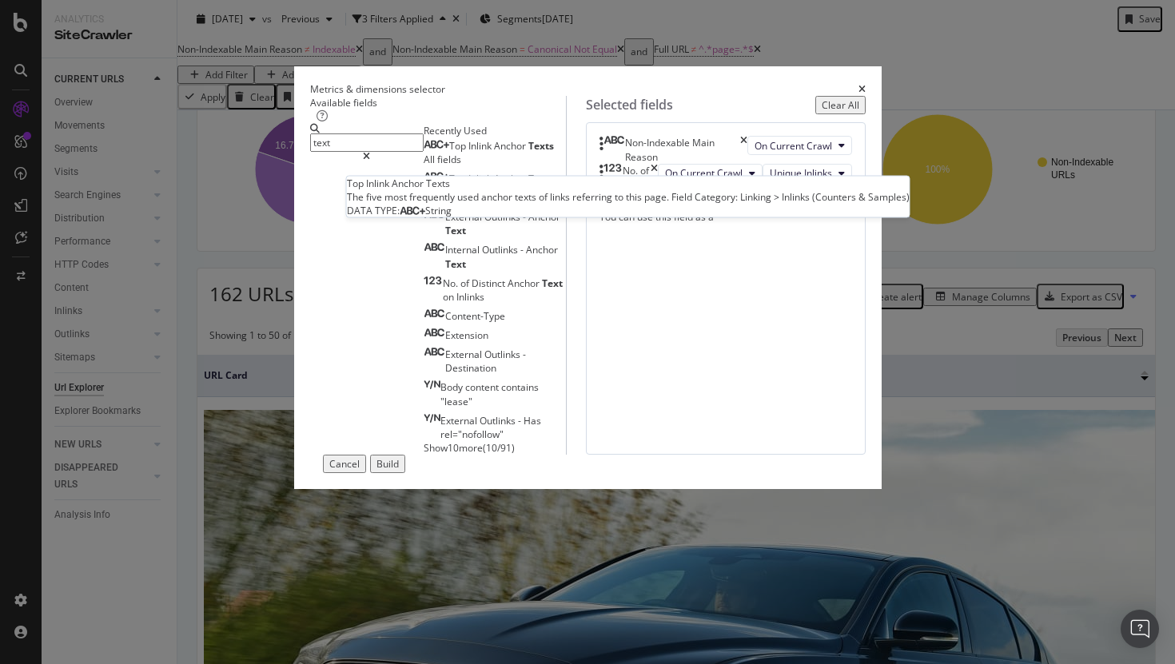
type input "text"
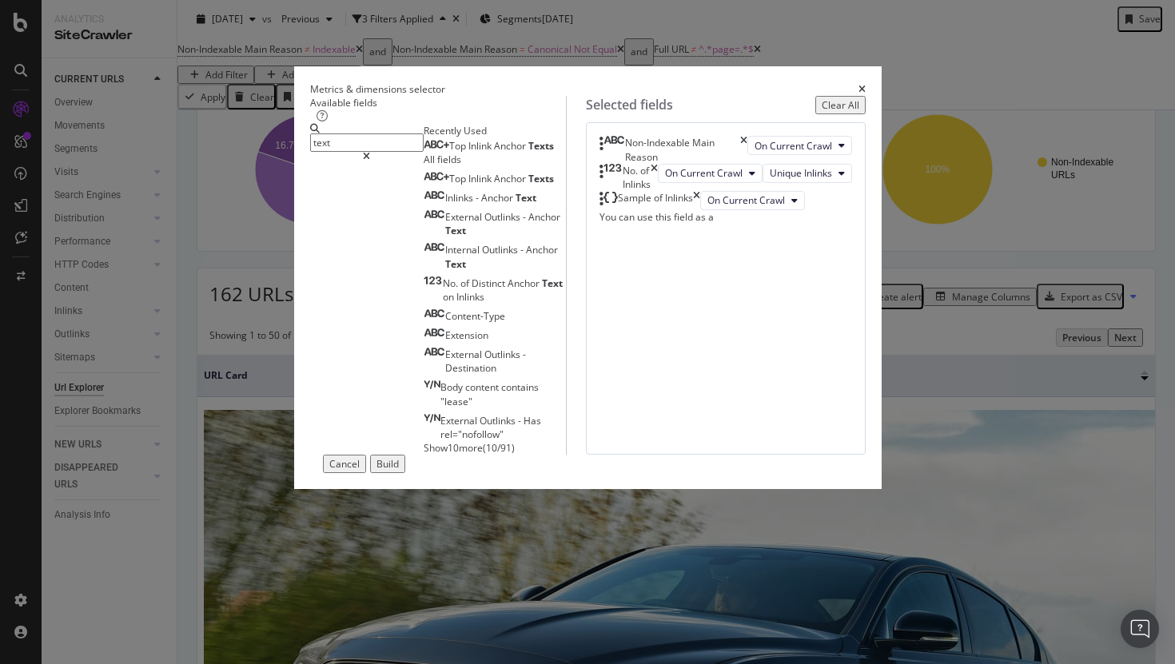
click at [528, 153] on span "Texts" at bounding box center [541, 146] width 26 height 14
click at [399, 471] on div "Build" at bounding box center [387, 464] width 22 height 14
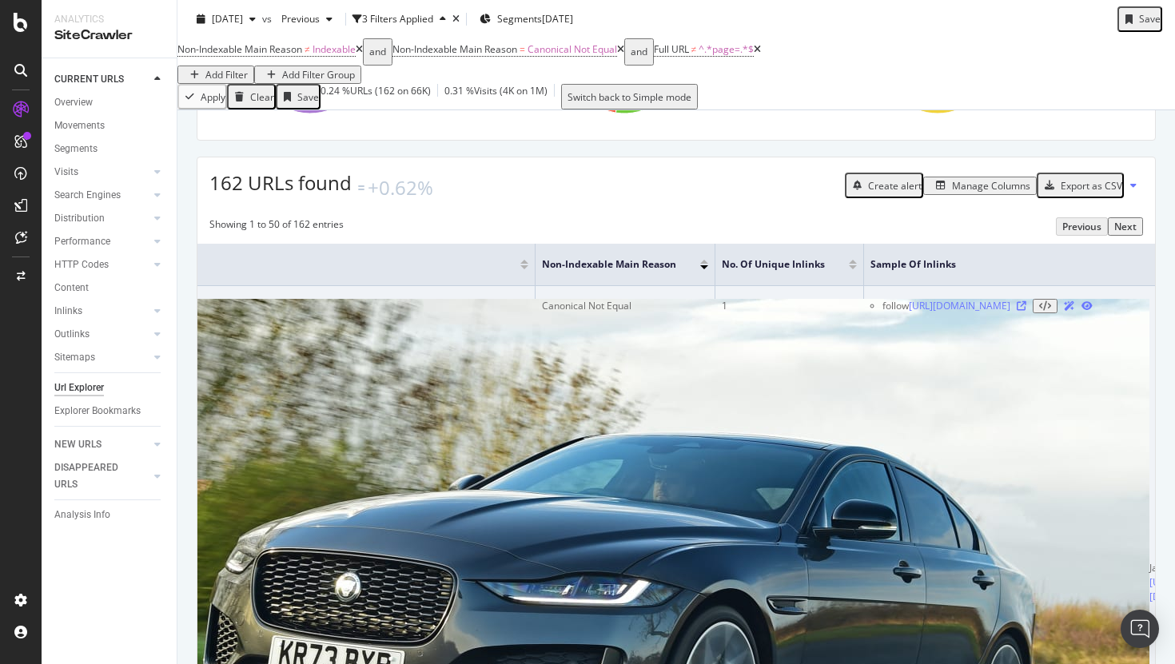
scroll to position [0, 64]
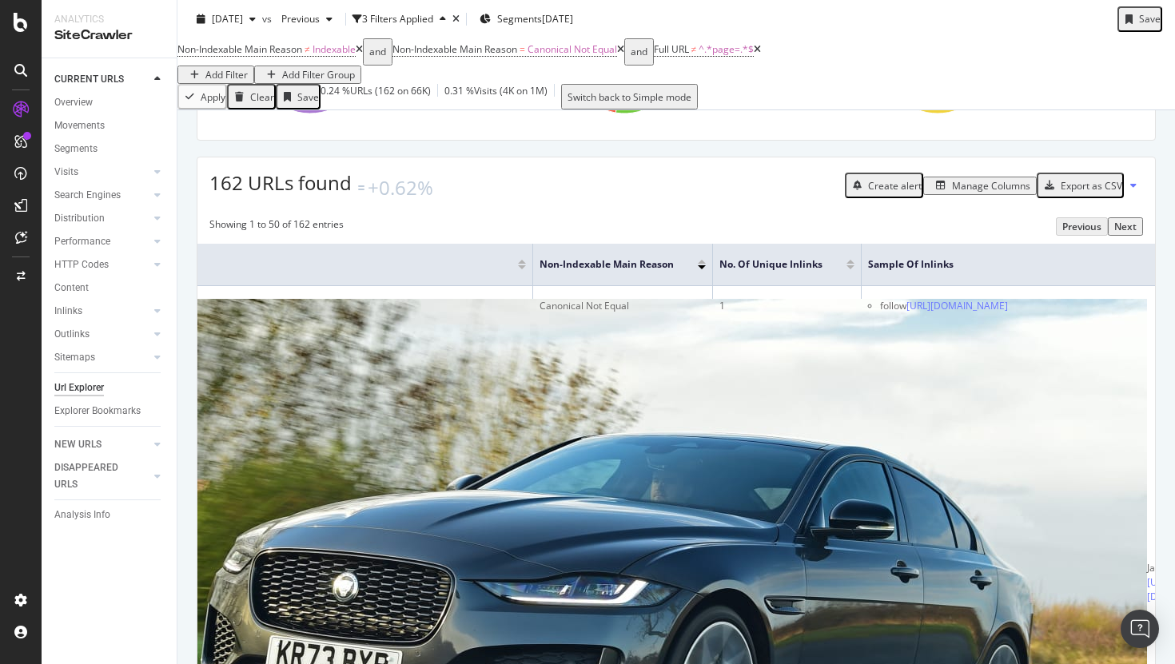
click at [849, 264] on div at bounding box center [850, 262] width 8 height 4
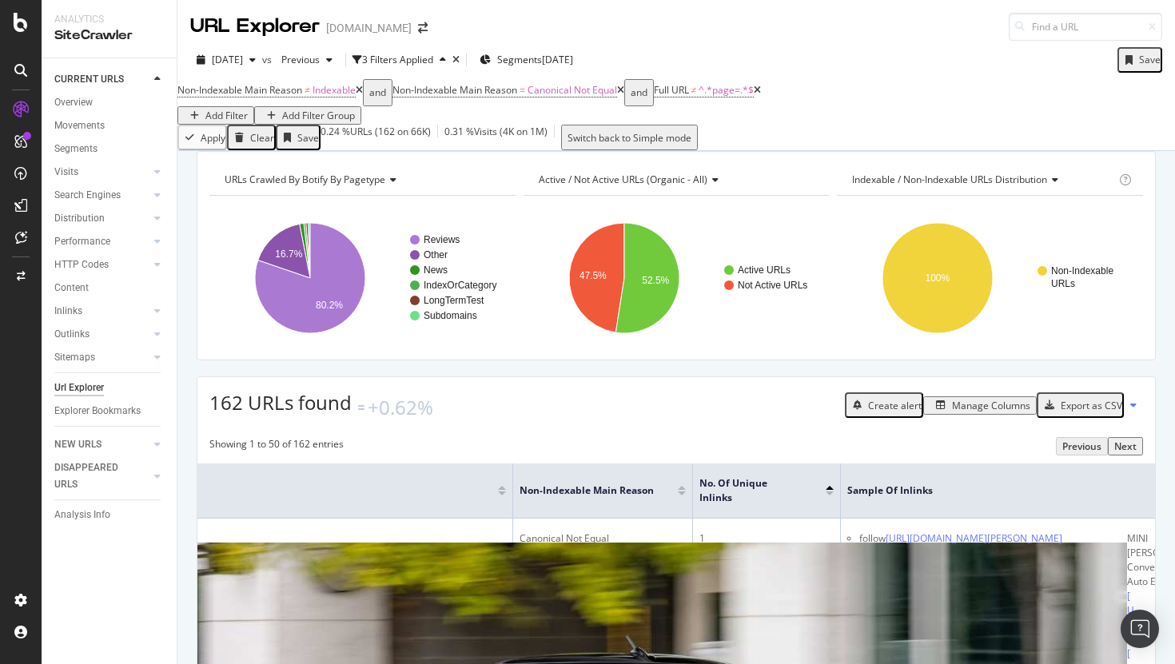
click at [248, 109] on div "Add Filter" at bounding box center [226, 116] width 42 height 14
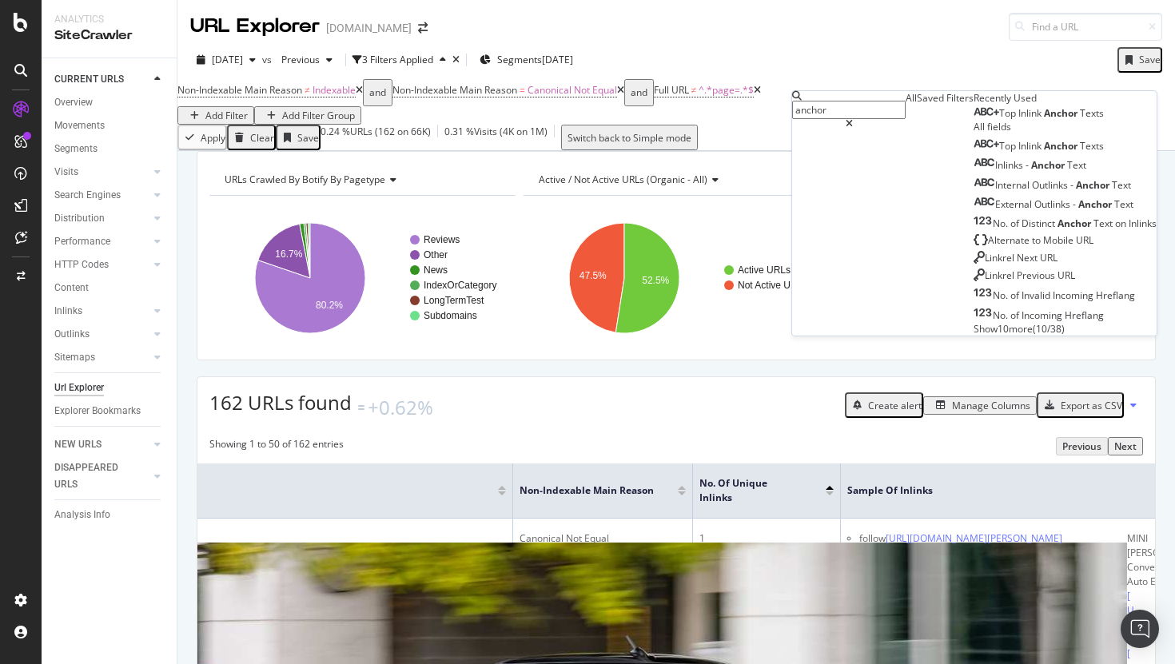
type input "anchor"
click at [1018, 120] on span "Inlink" at bounding box center [1031, 113] width 26 height 14
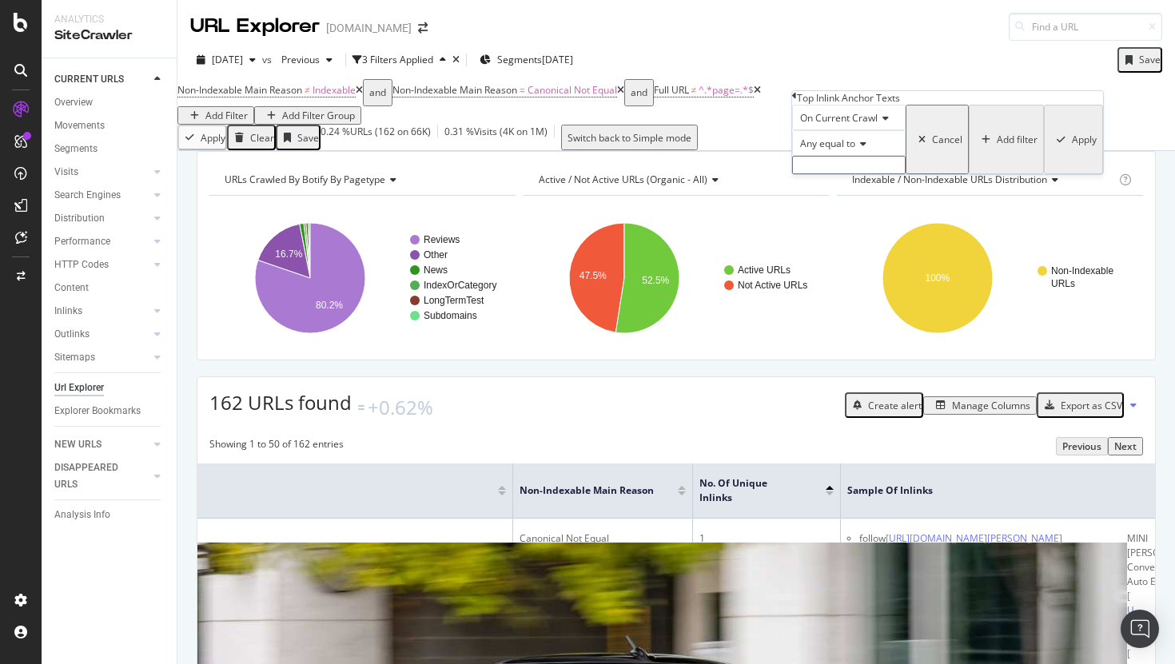
click at [704, 159] on div "URL Explorer [DOMAIN_NAME] [DATE] vs Previous 3 Filters Applied Segments [DATE]…" at bounding box center [675, 332] width 997 height 664
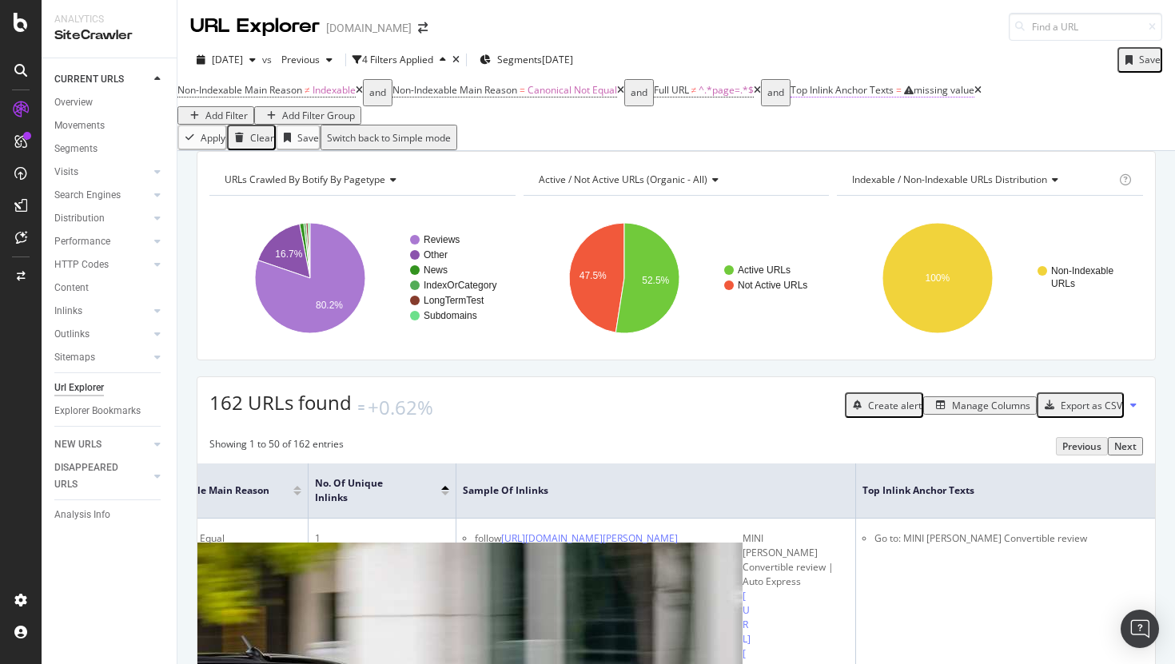
click at [901, 97] on span "=" at bounding box center [899, 90] width 6 height 14
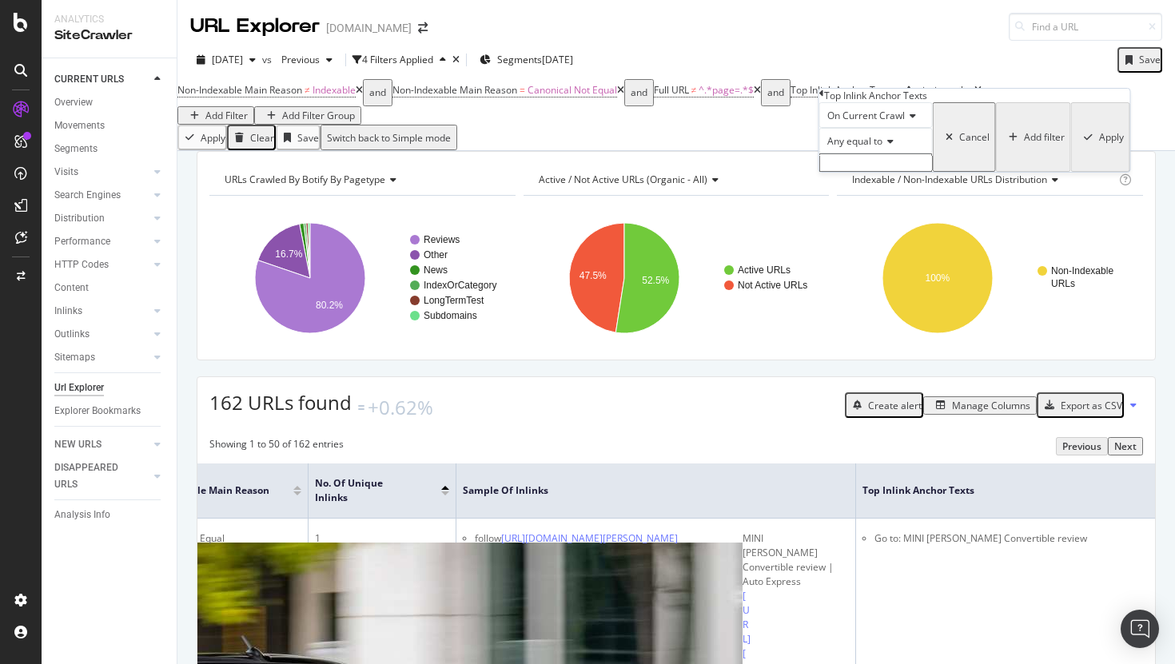
click at [875, 148] on span "Any equal to" at bounding box center [854, 141] width 55 height 14
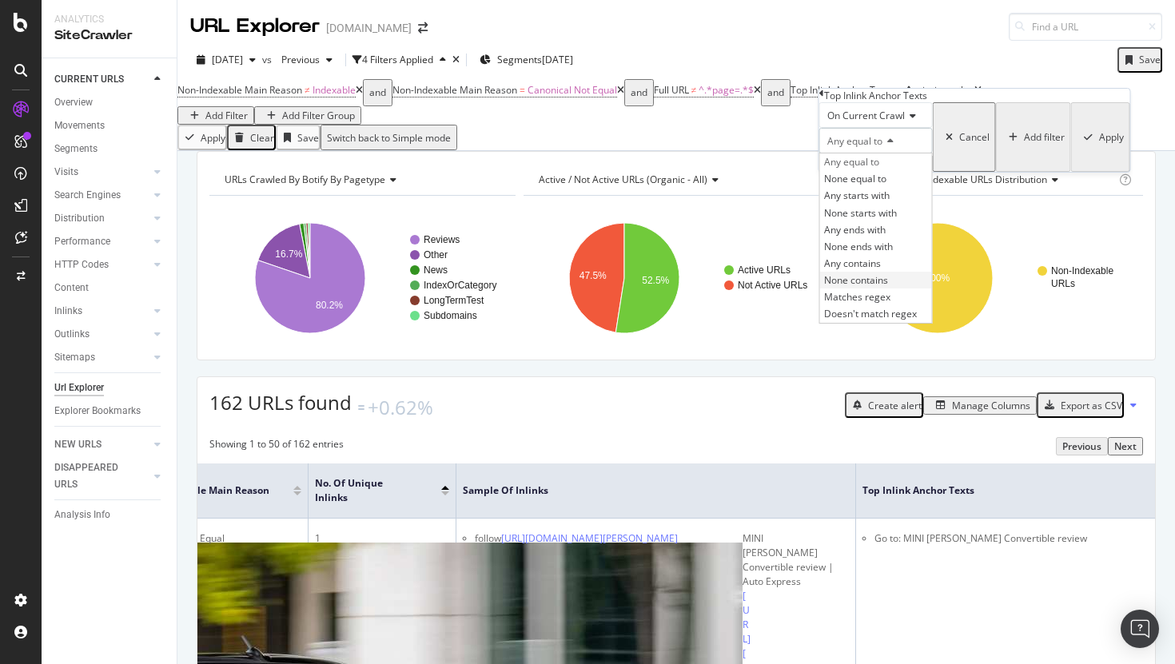
click at [909, 288] on div "None contains" at bounding box center [876, 280] width 112 height 17
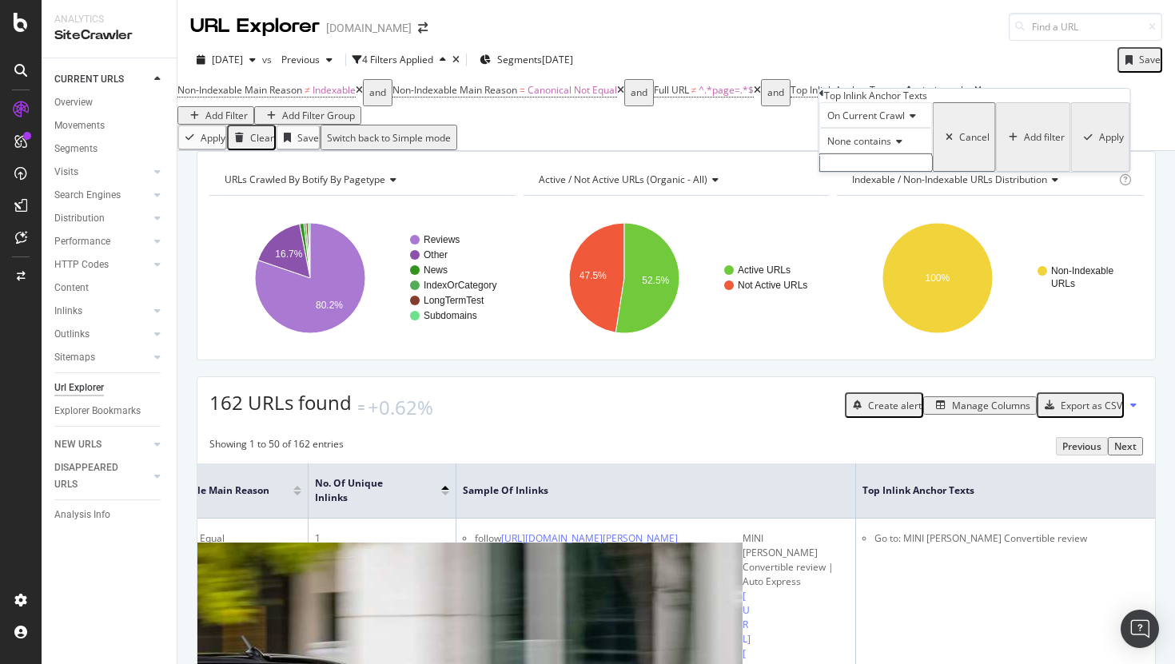
click at [866, 172] on input "text" at bounding box center [875, 162] width 113 height 18
type input "Go to"
click at [1099, 149] on div "Apply" at bounding box center [1111, 142] width 25 height 14
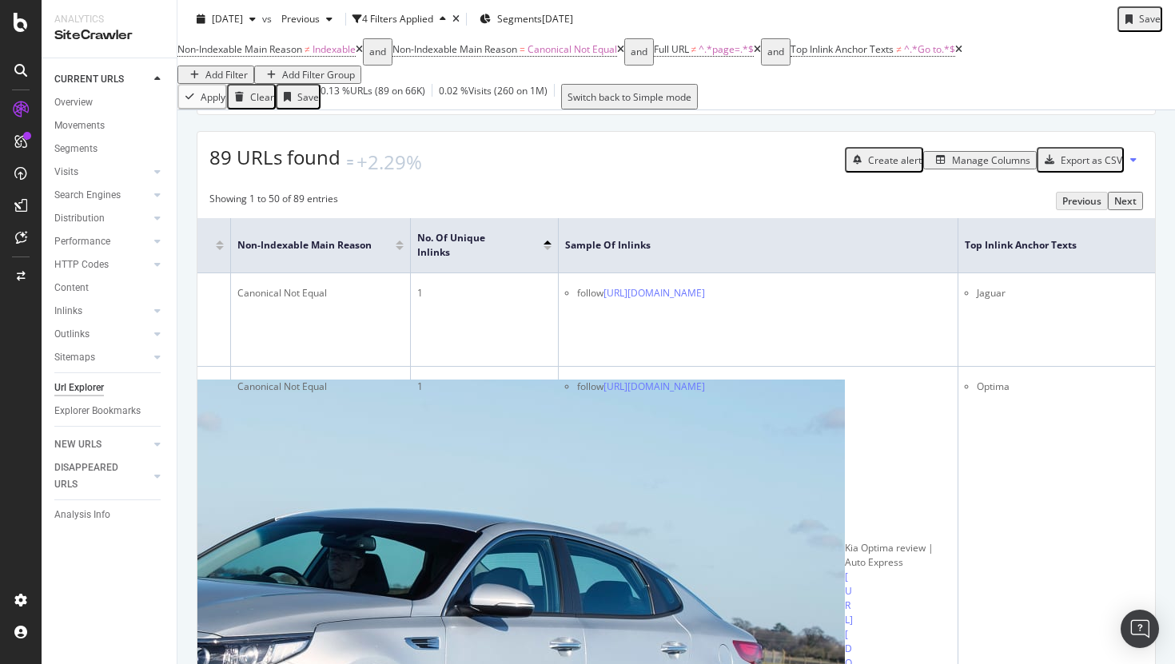
scroll to position [0, 155]
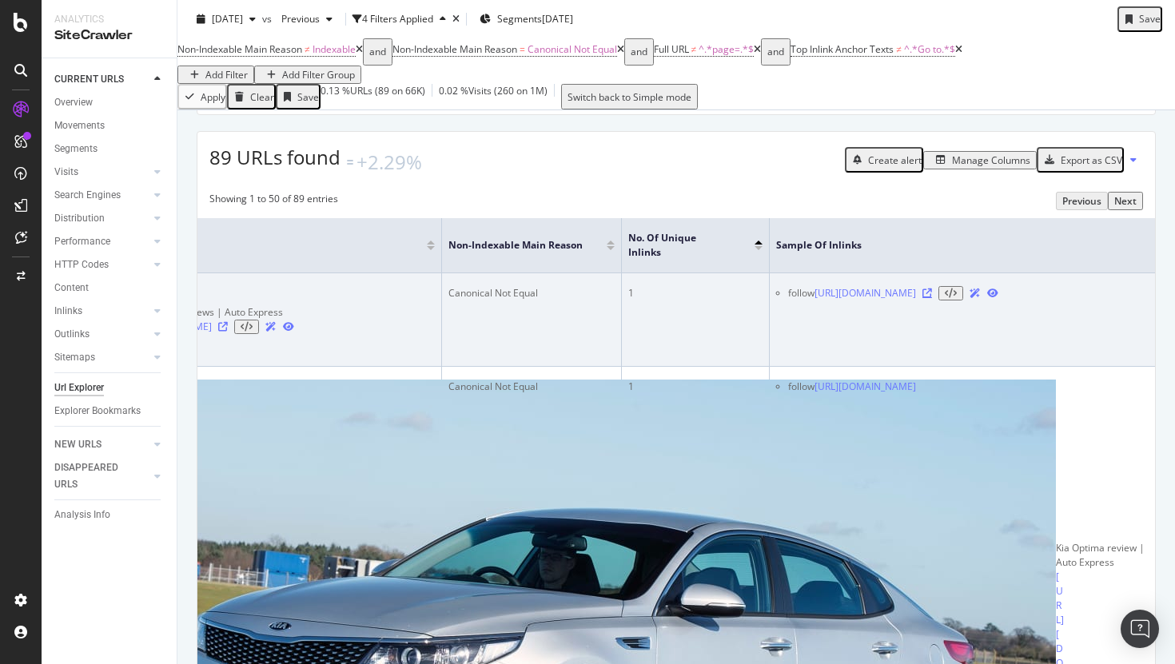
click at [932, 298] on icon at bounding box center [927, 293] width 10 height 10
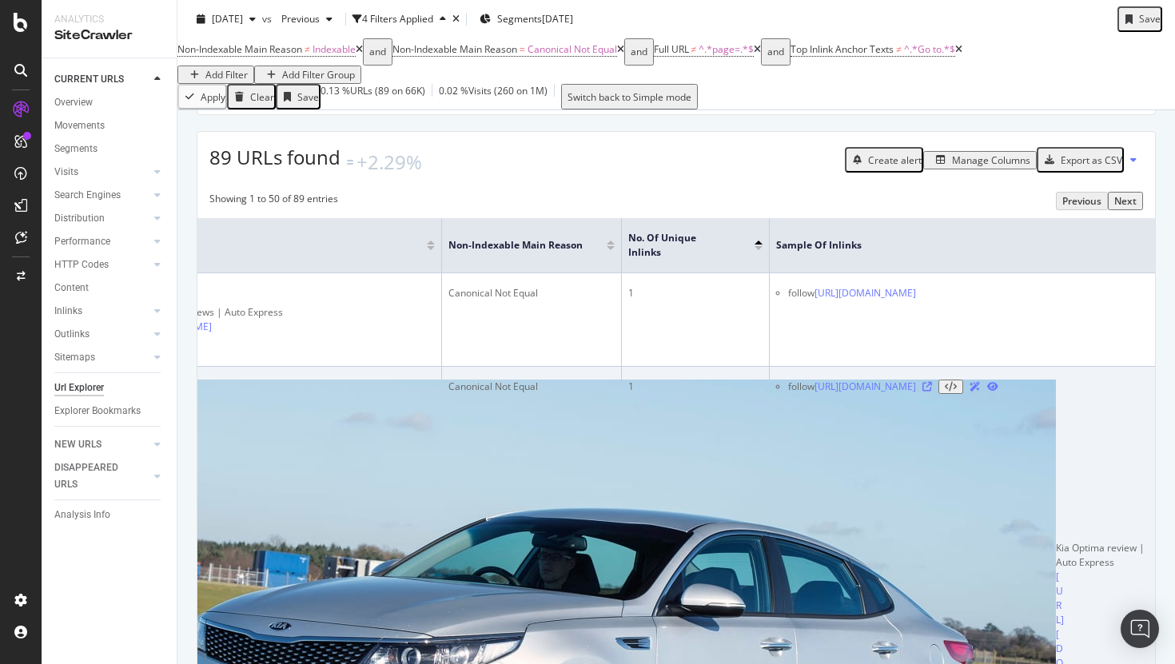
scroll to position [0, 268]
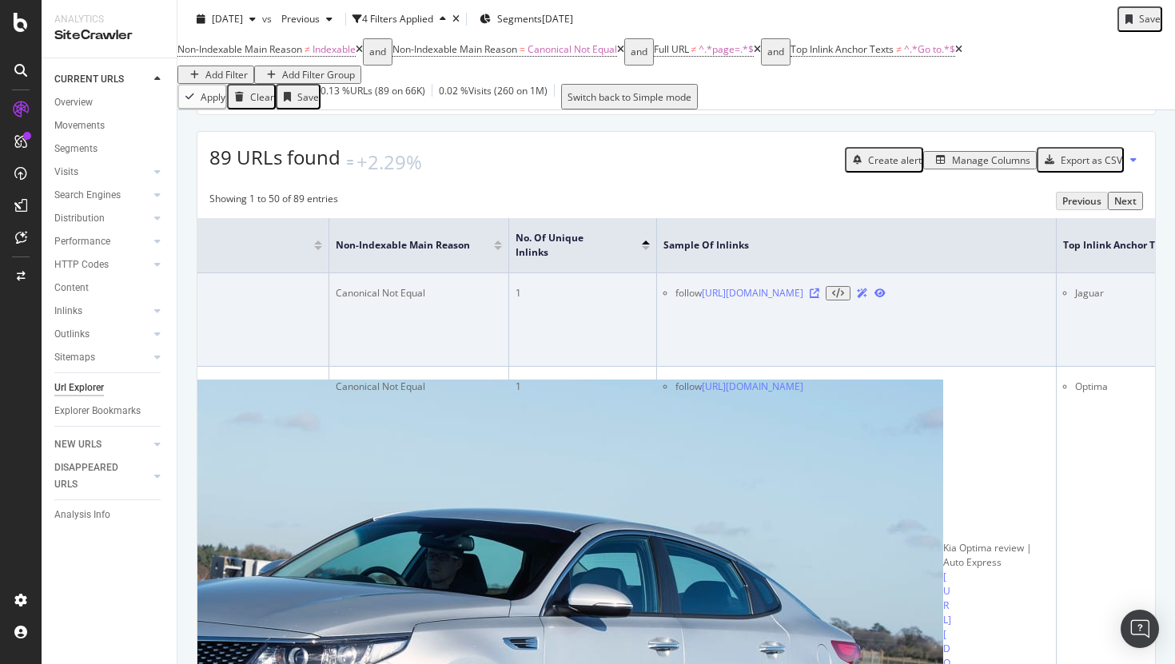
click at [819, 298] on icon at bounding box center [814, 293] width 10 height 10
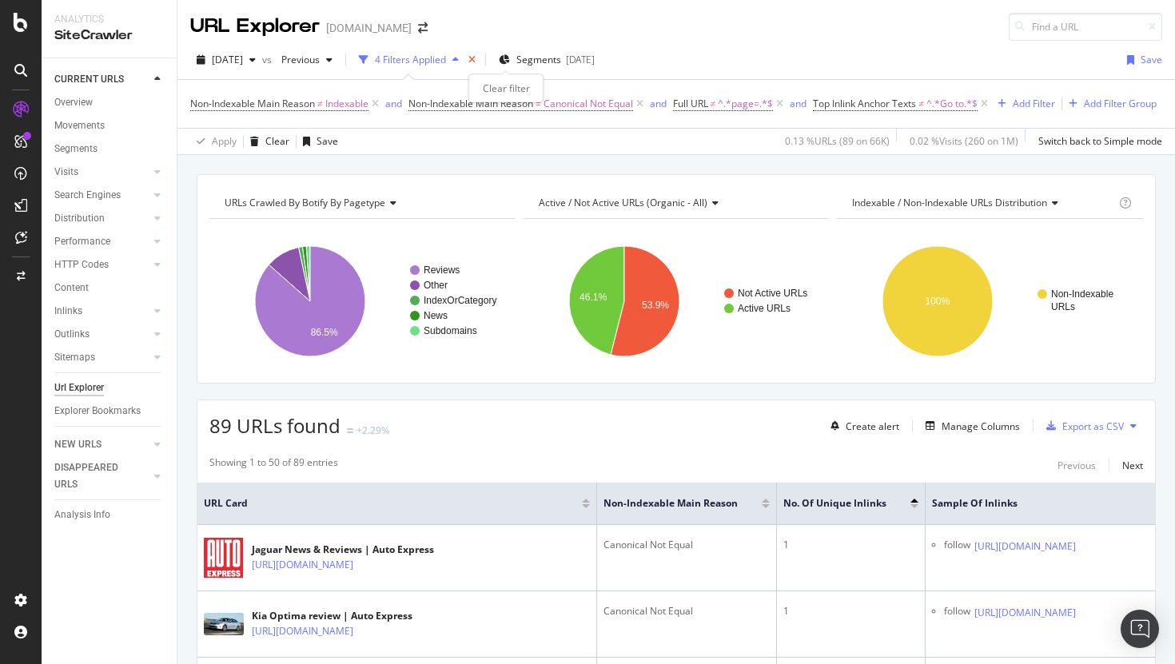
click at [475, 55] on icon "times" at bounding box center [471, 60] width 7 height 10
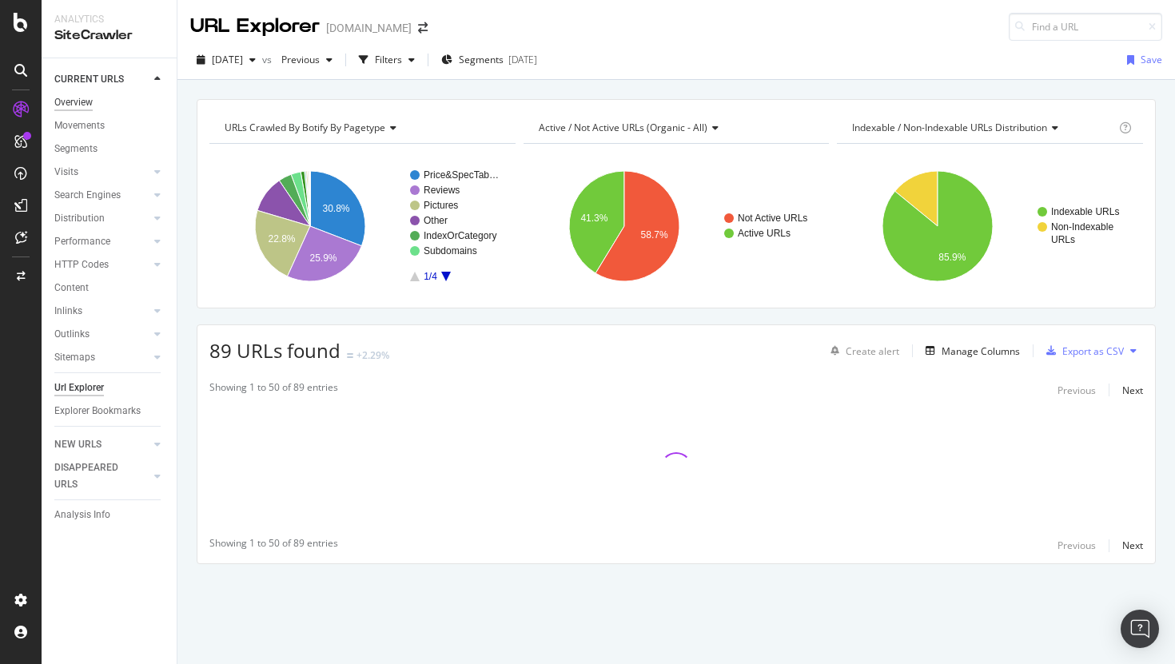
click at [81, 100] on div "Overview" at bounding box center [73, 102] width 38 height 17
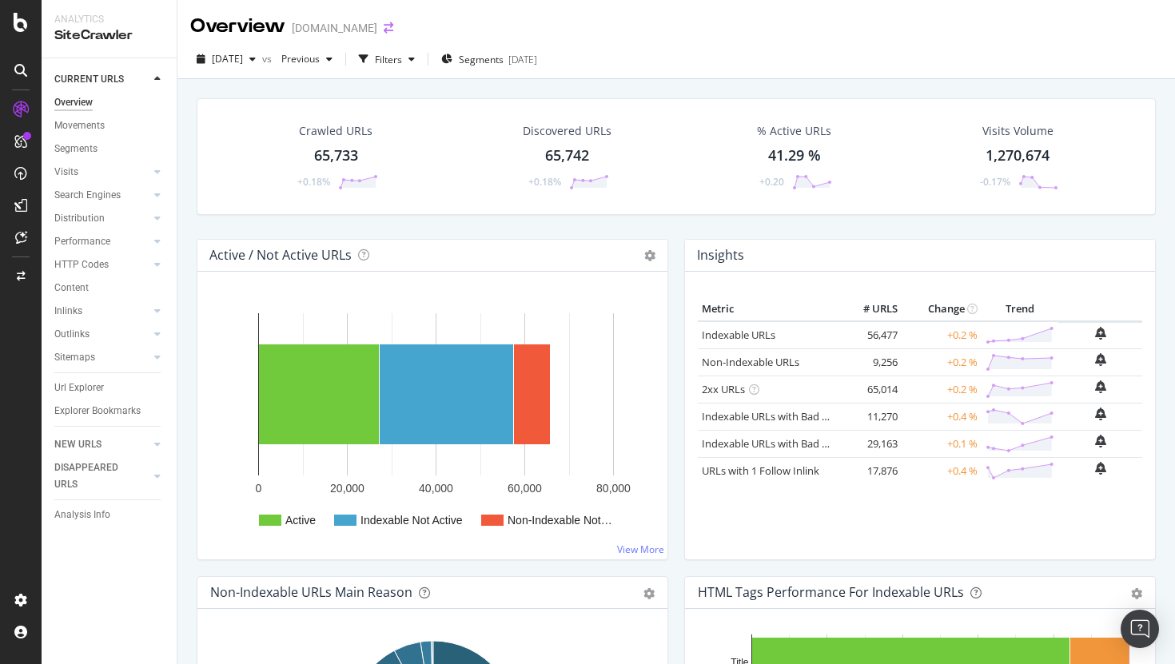
click at [393, 32] on icon "arrow-right-arrow-left" at bounding box center [389, 27] width 10 height 11
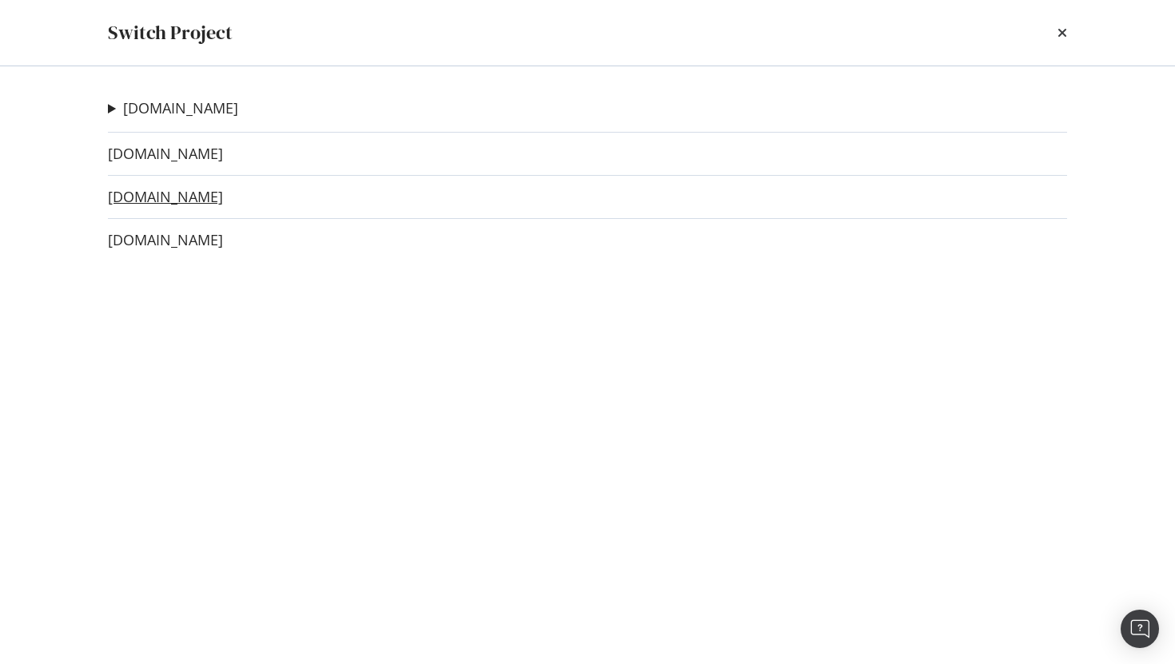
click at [188, 204] on link "[DOMAIN_NAME]" at bounding box center [165, 197] width 115 height 17
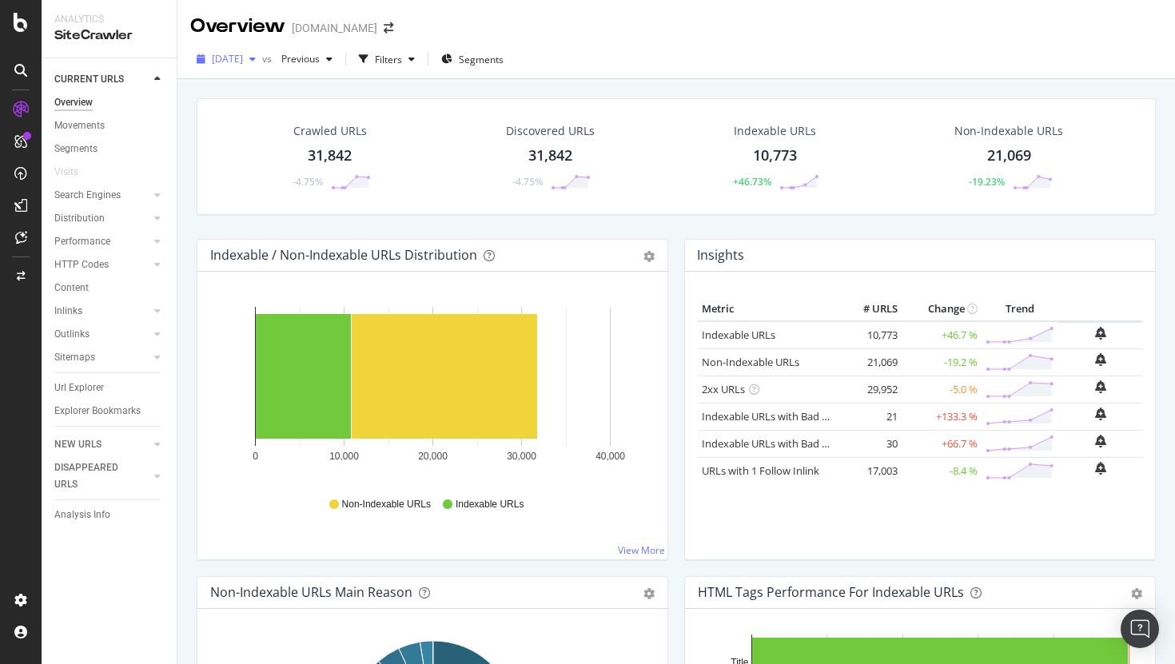
click at [243, 56] on span "[DATE]" at bounding box center [227, 59] width 31 height 14
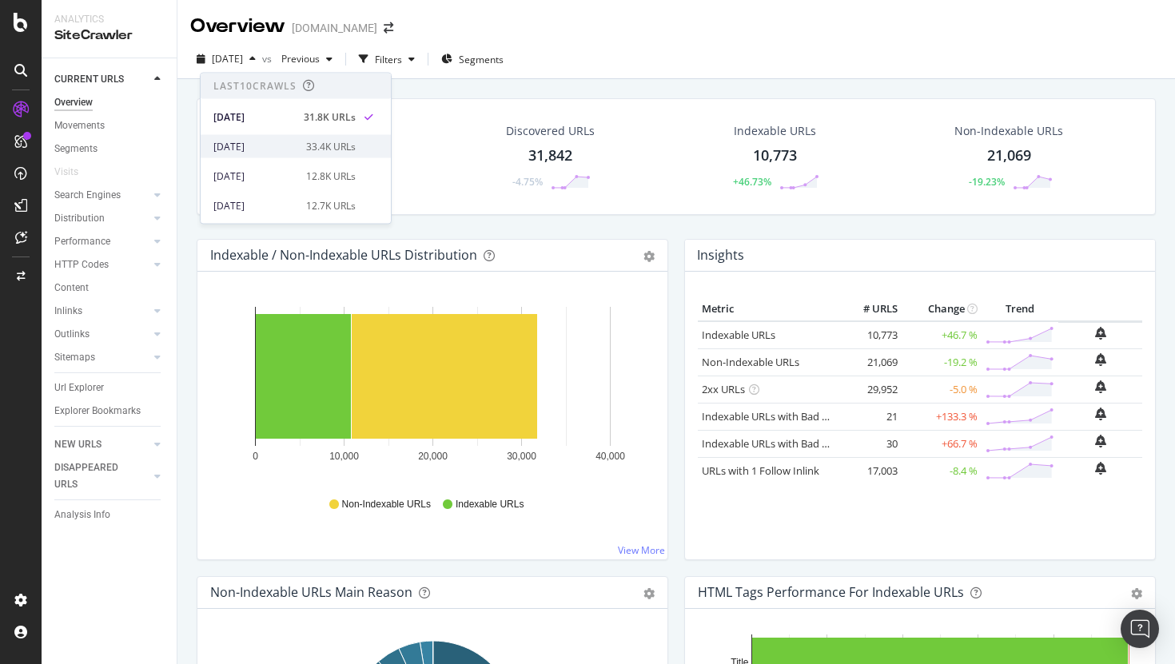
click at [306, 149] on div "33.4K URLs" at bounding box center [331, 146] width 50 height 14
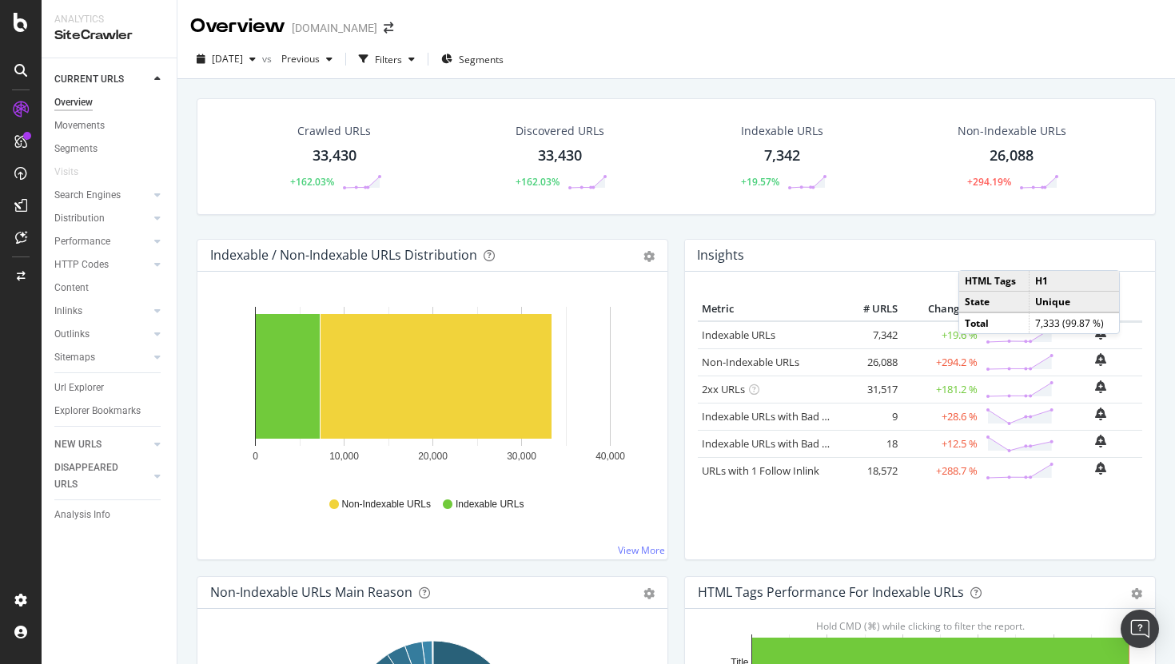
click at [1114, 189] on div "Non-Indexable URLs 26,088 +294.19%" at bounding box center [1011, 156] width 239 height 83
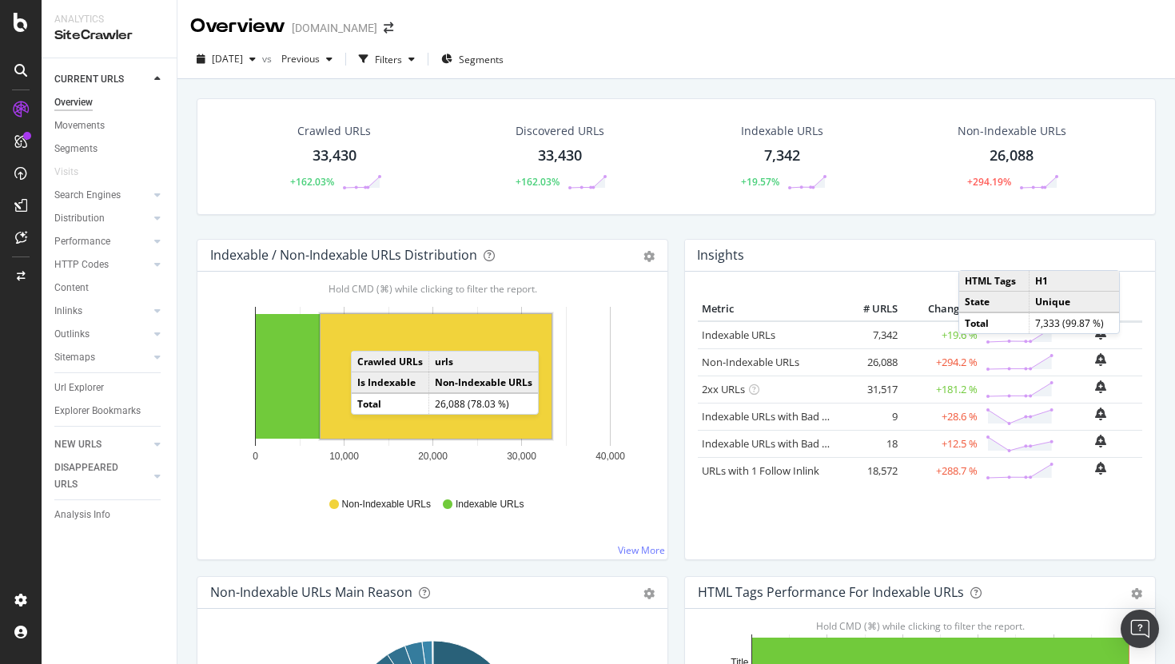
click at [1143, 176] on div "Crawled URLs 33,430 +162.03% Discovered URLs 33,430 +162.03% Indexable URLs 7,3…" at bounding box center [676, 156] width 959 height 117
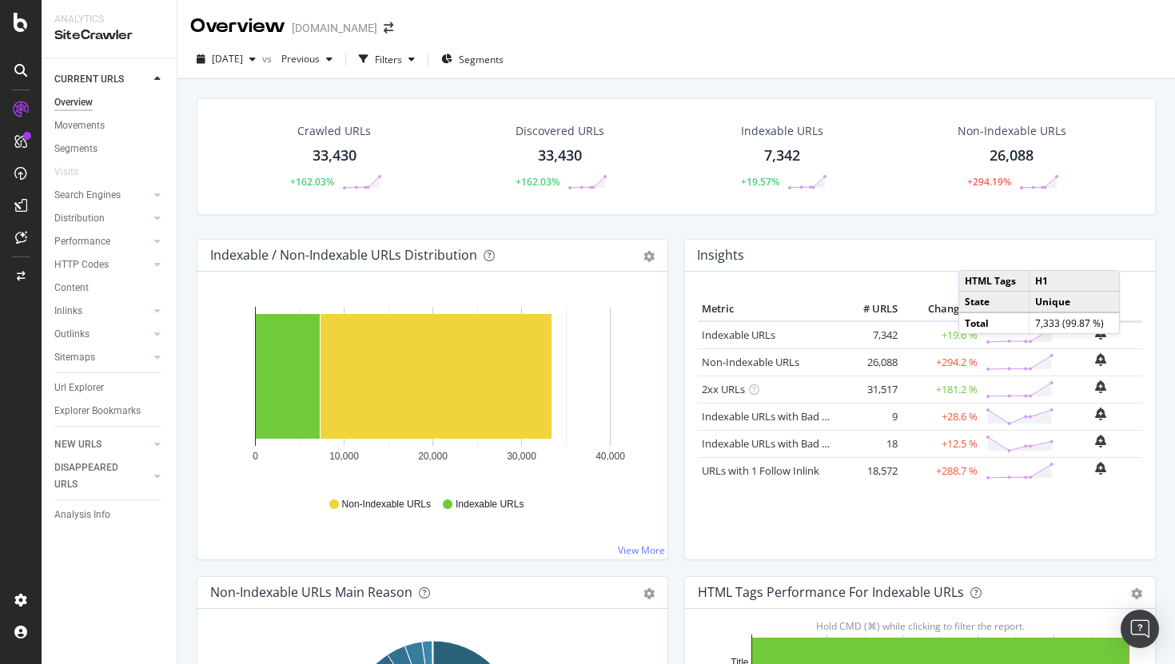
click at [884, 208] on div "Crawled URLs 33,430 +162.03% Discovered URLs 33,430 +162.03% Indexable URLs 7,3…" at bounding box center [676, 156] width 959 height 117
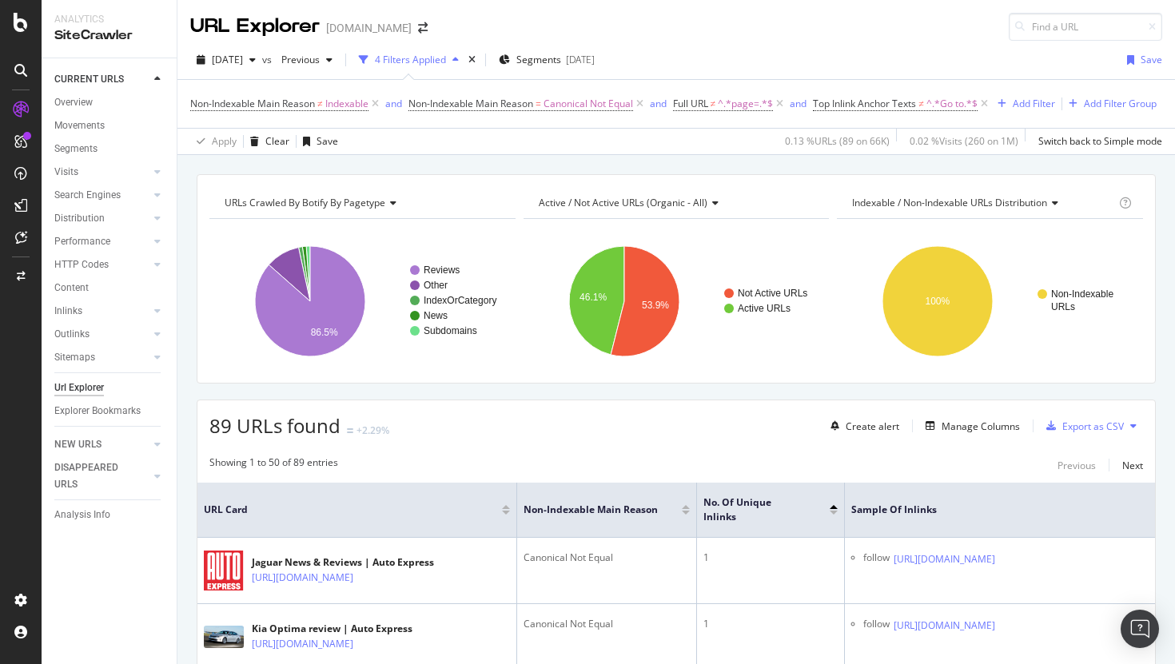
scroll to position [0, 268]
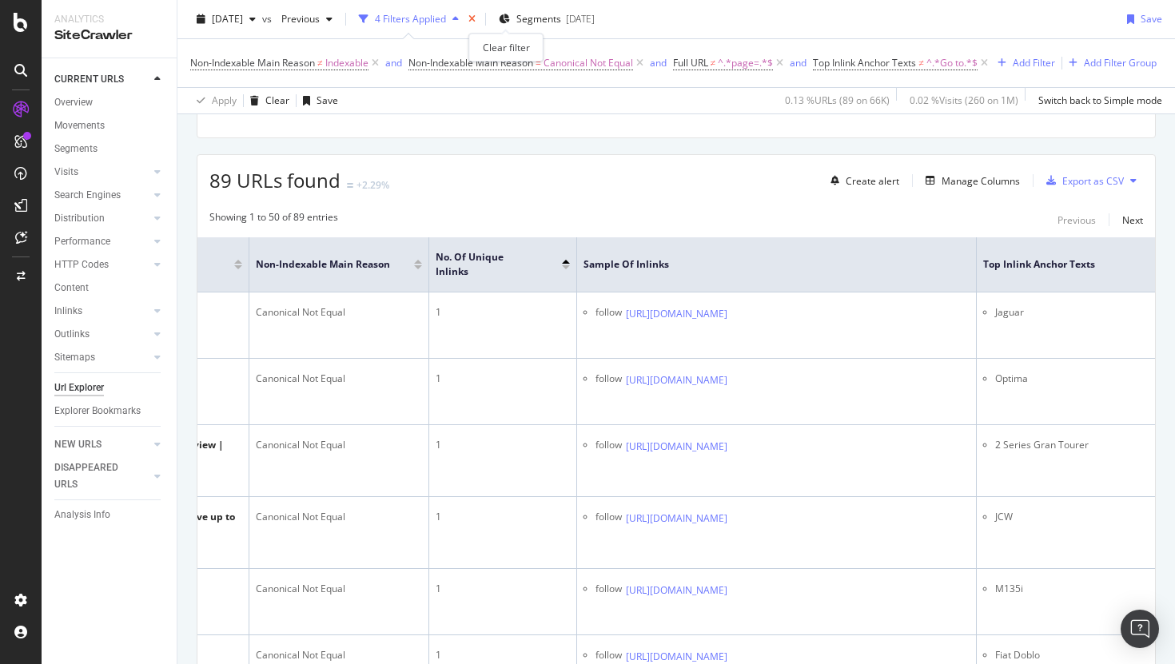
click at [475, 18] on icon "times" at bounding box center [471, 19] width 7 height 10
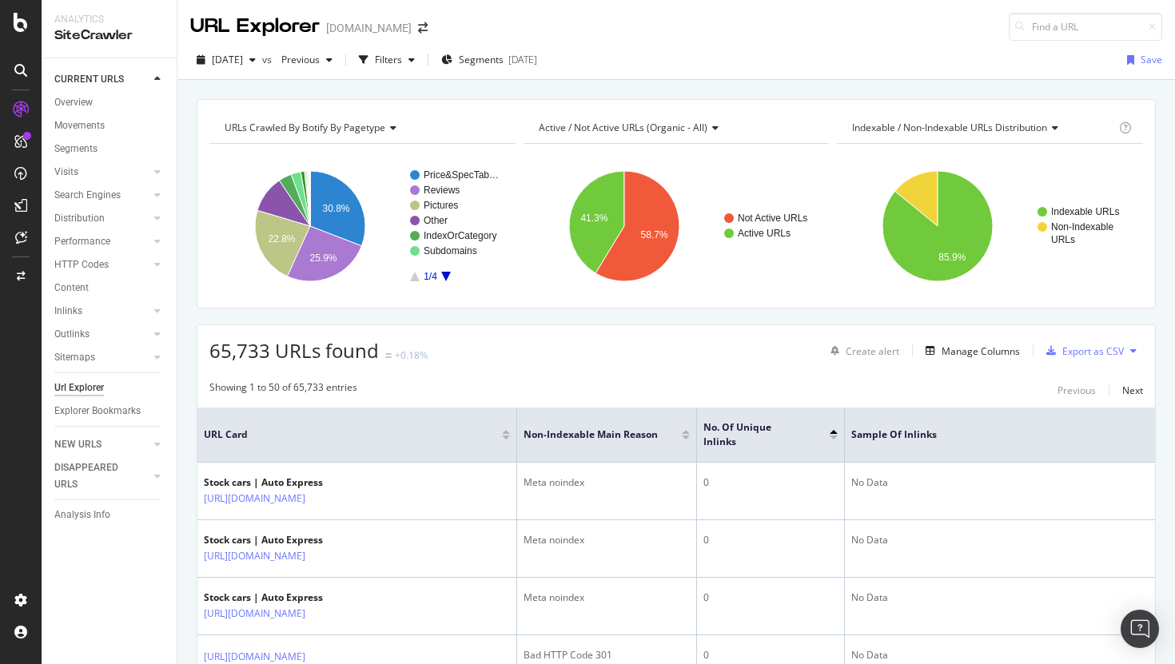
click at [443, 21] on div "URL Explorer www.autoexpress.co.uk" at bounding box center [316, 27] width 253 height 28
click at [428, 29] on icon "arrow-right-arrow-left" at bounding box center [423, 27] width 10 height 11
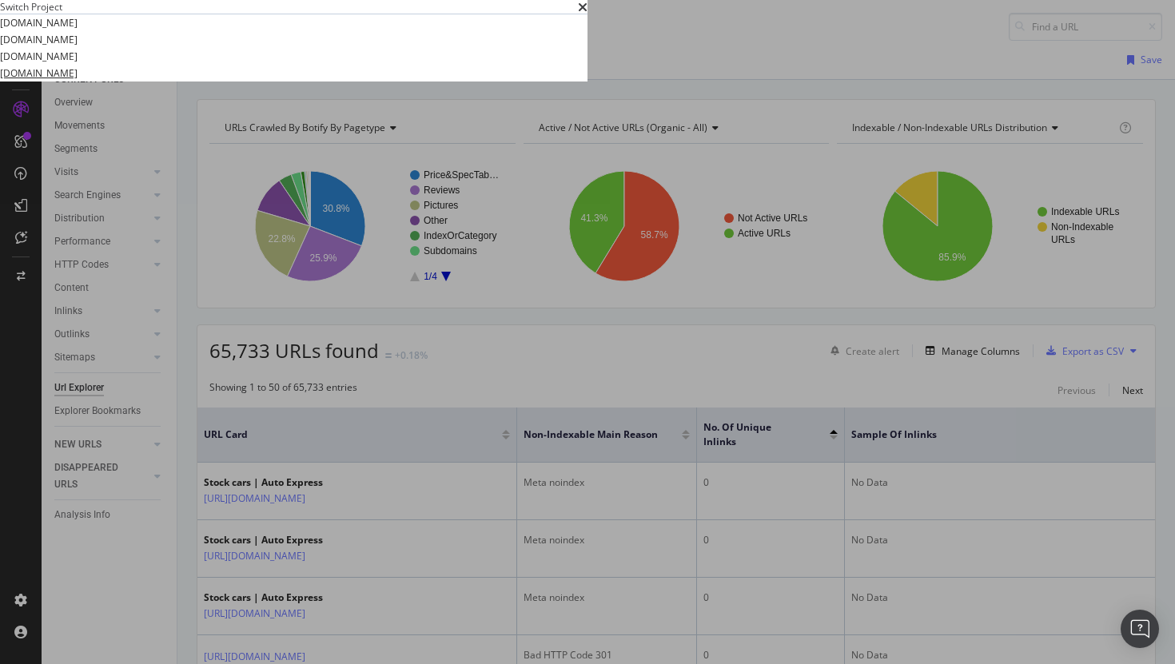
click at [78, 82] on link "[DOMAIN_NAME]" at bounding box center [39, 73] width 78 height 17
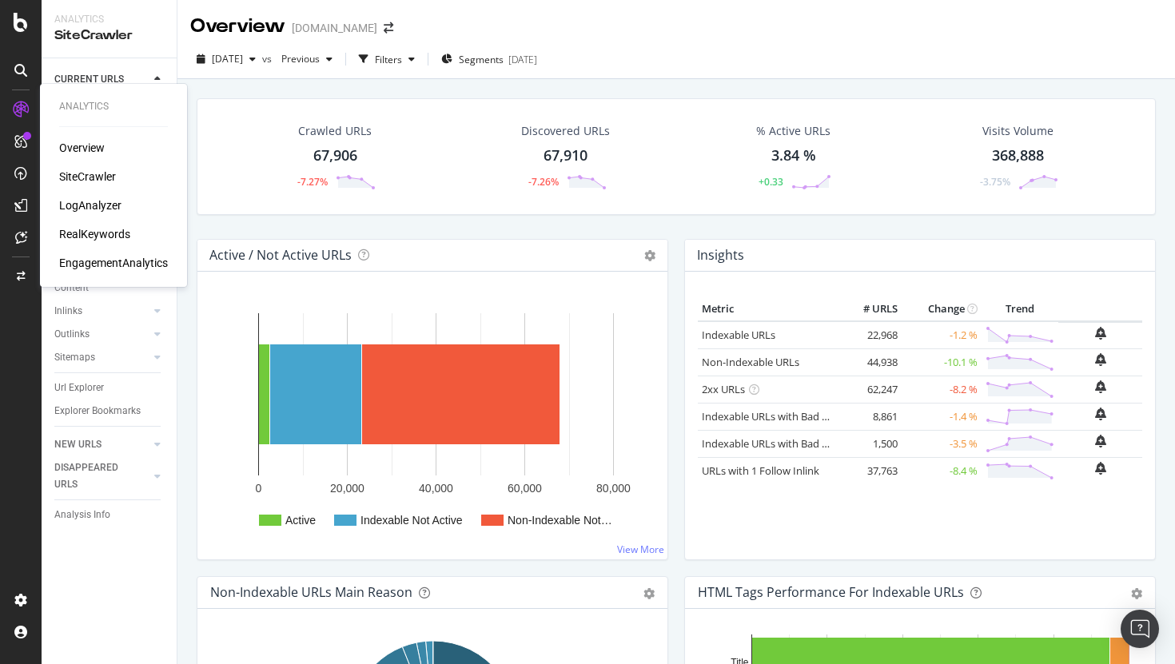
click at [98, 206] on div "LogAnalyzer" at bounding box center [90, 205] width 62 height 16
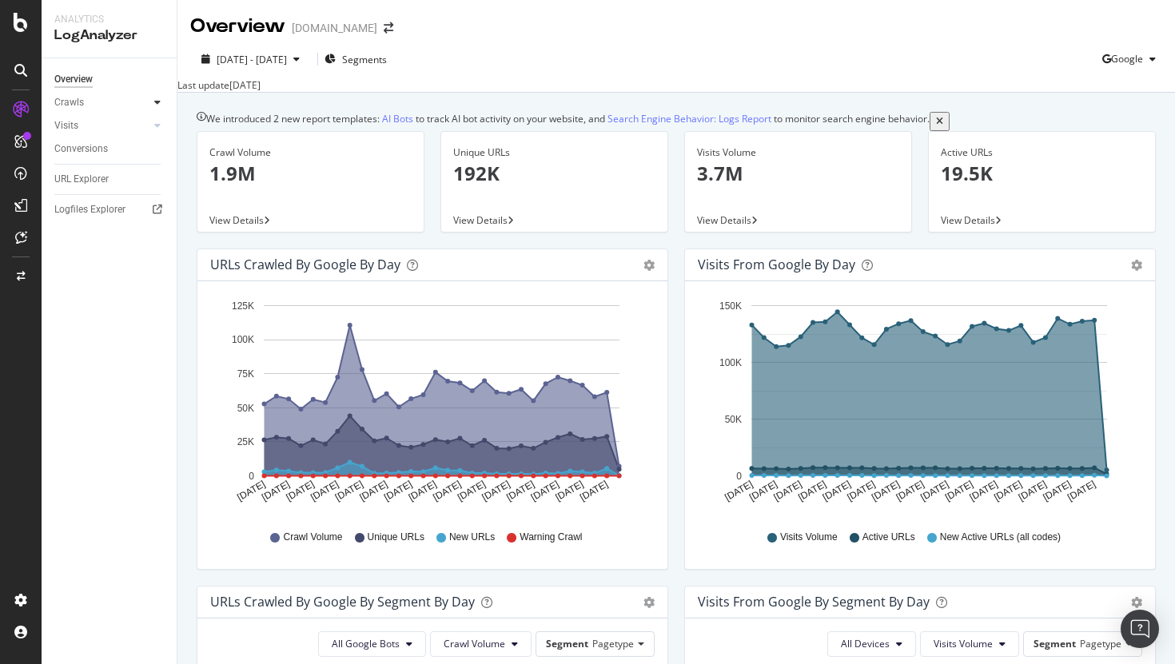
click at [160, 104] on icon at bounding box center [157, 102] width 6 height 10
click at [1139, 52] on span "Google" at bounding box center [1127, 59] width 32 height 14
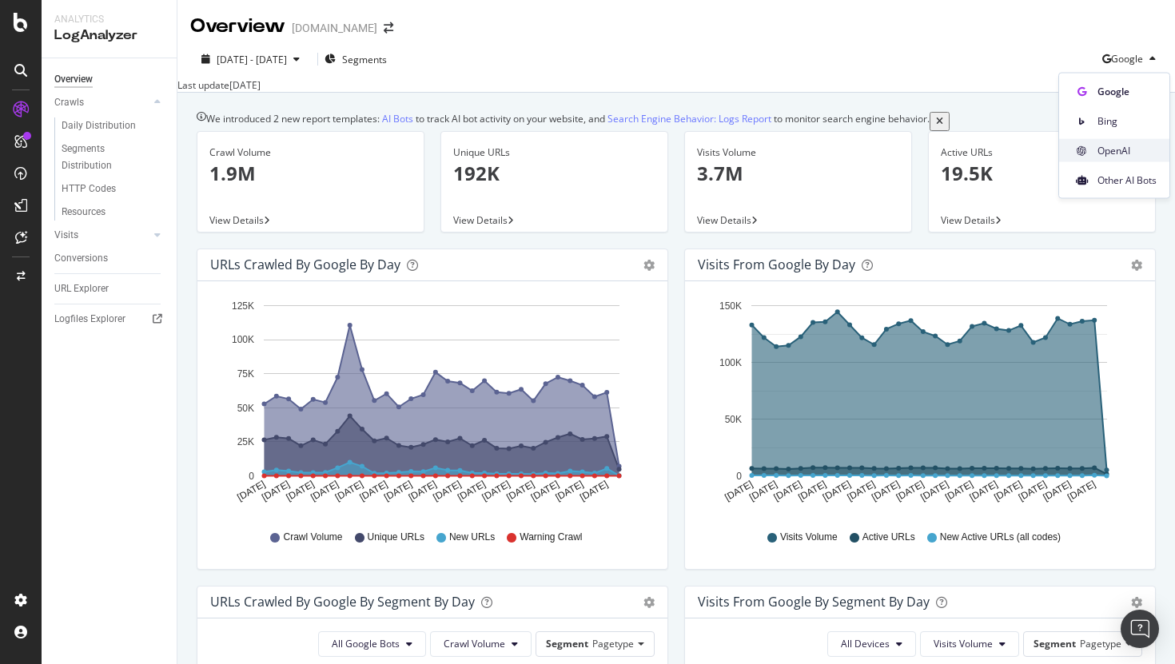
click at [1124, 153] on span "OpenAI" at bounding box center [1126, 150] width 59 height 14
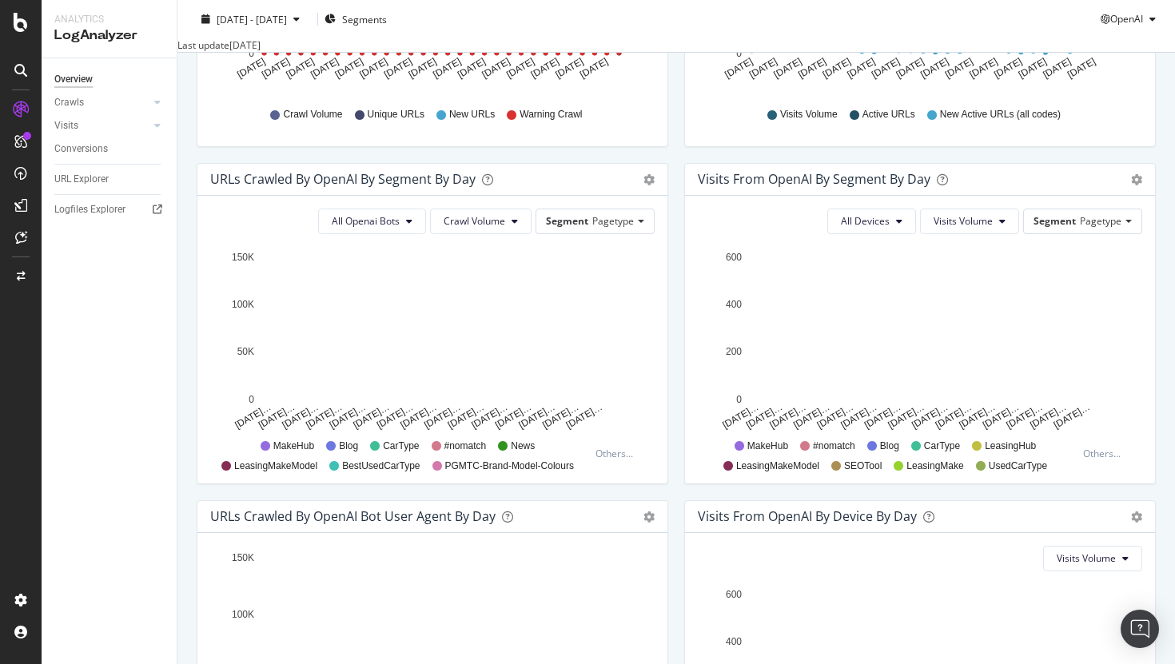
scroll to position [395, 0]
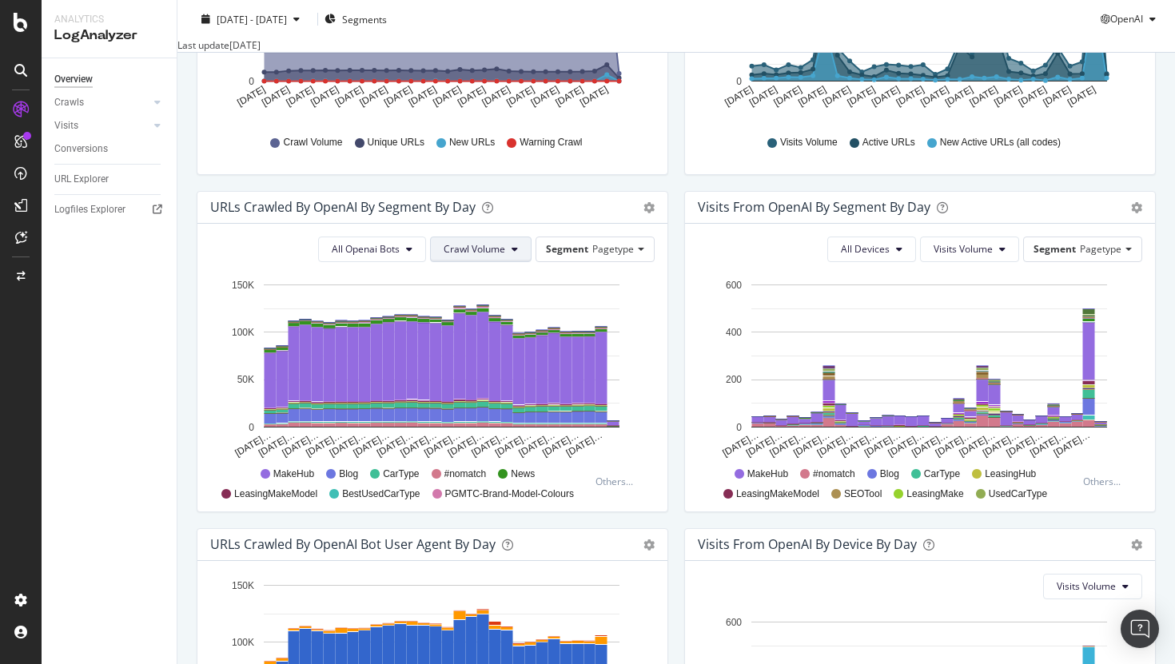
click at [511, 262] on button "Crawl Volume" at bounding box center [480, 250] width 101 height 26
click at [959, 256] on span "Visits Volume" at bounding box center [962, 249] width 59 height 14
click at [1135, 213] on icon "gear" at bounding box center [1136, 207] width 11 height 11
click at [1102, 279] on span "Table" at bounding box center [1090, 268] width 128 height 22
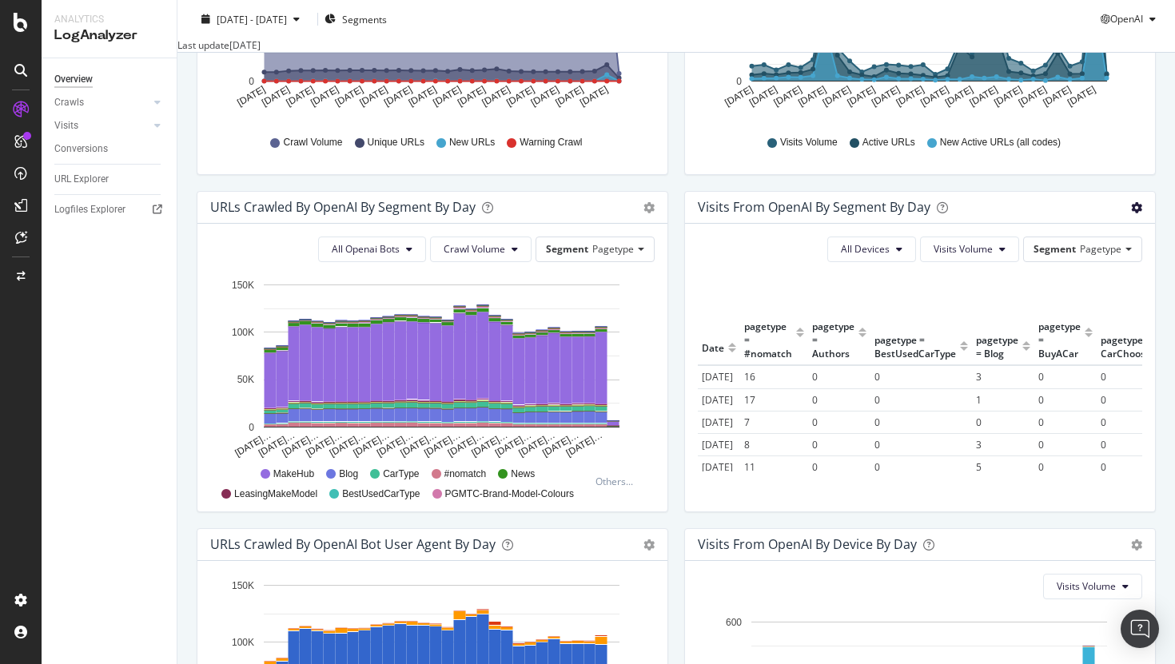
click at [1139, 213] on icon "gear" at bounding box center [1136, 207] width 11 height 11
click at [1106, 249] on span "Timeline (by Value)" at bounding box center [1090, 239] width 128 height 22
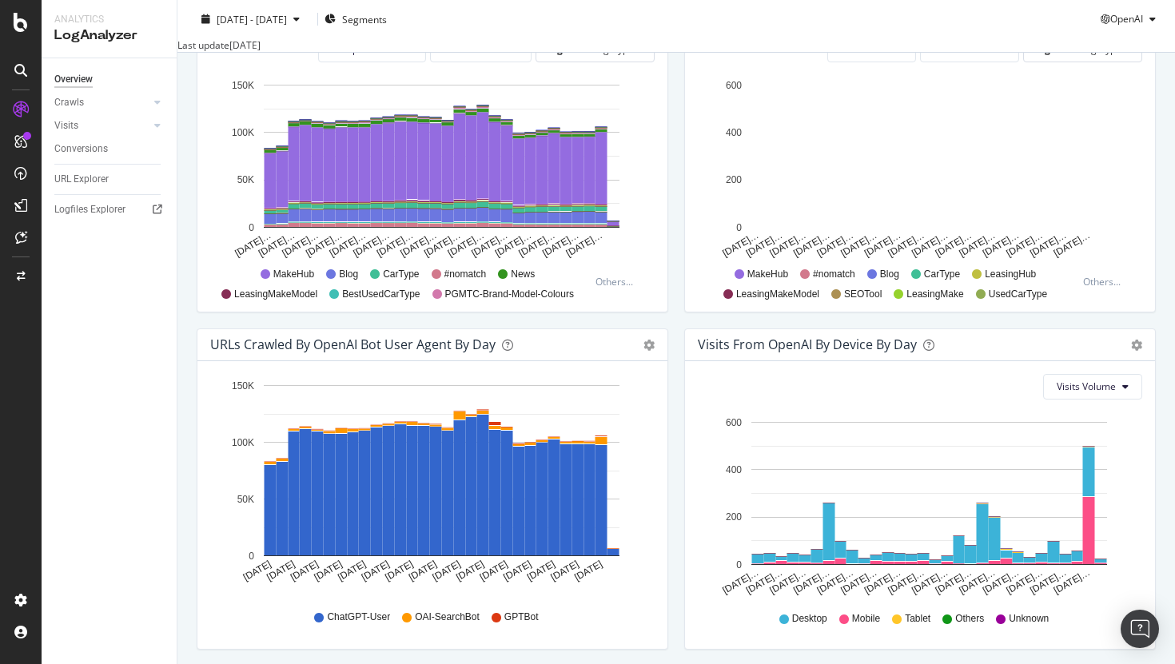
scroll to position [593, 0]
